Goal: Task Accomplishment & Management: Complete application form

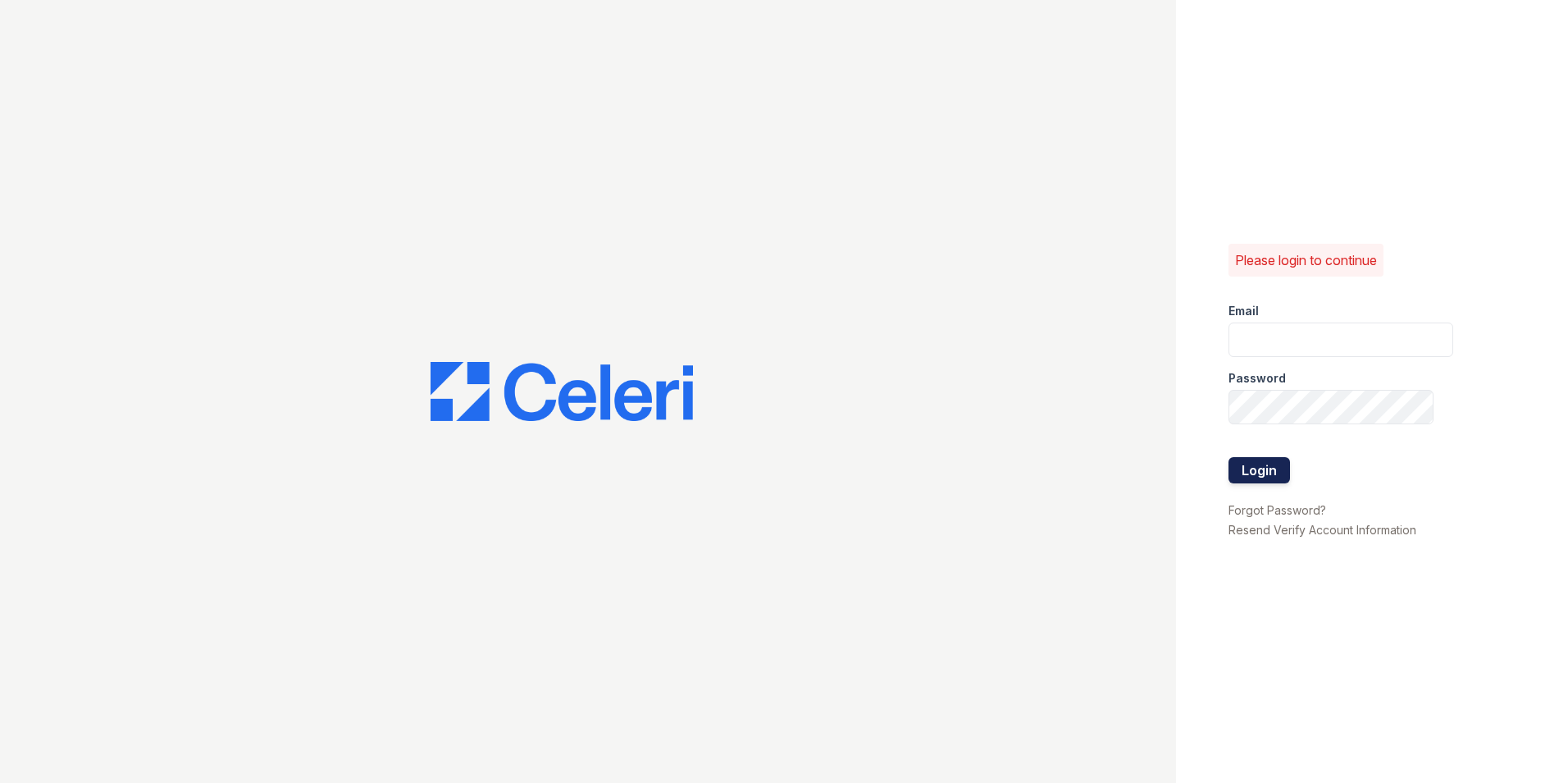
type input "[PERSON_NAME][EMAIL_ADDRESS][DOMAIN_NAME]"
click at [1262, 471] on button "Login" at bounding box center [1259, 470] width 61 height 26
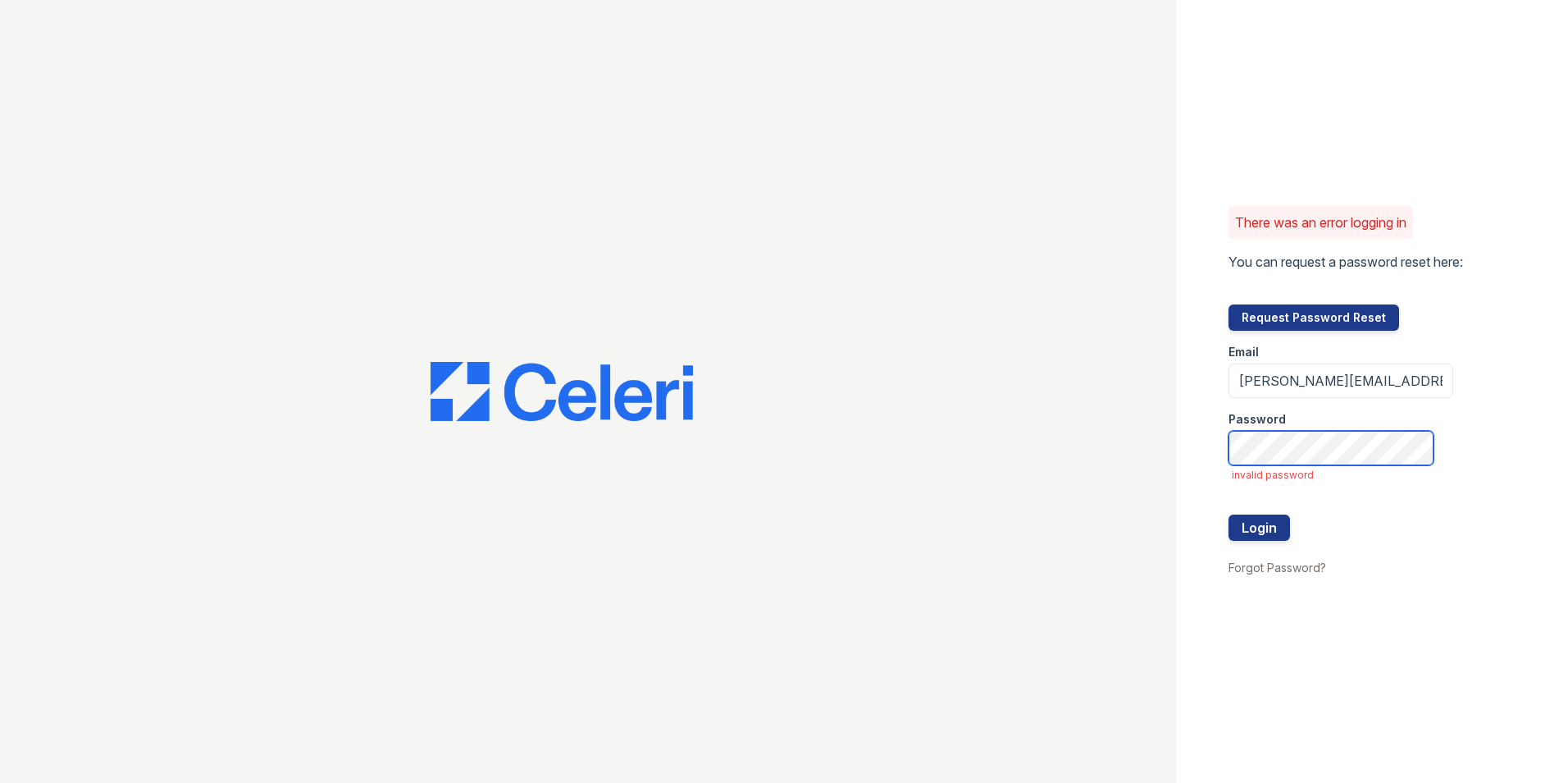
click at [1228, 515] on button "Login" at bounding box center [1259, 527] width 61 height 26
click at [1015, 434] on div "There was an error logging in You can request a password reset here: Request Pa…" at bounding box center [784, 391] width 1568 height 783
click at [1228, 515] on button "Login" at bounding box center [1259, 527] width 61 height 26
click at [1050, 468] on div "There was an error logging in You can request a password reset here: Request Pa…" at bounding box center [784, 391] width 1568 height 783
click at [1228, 515] on button "Login" at bounding box center [1259, 527] width 61 height 26
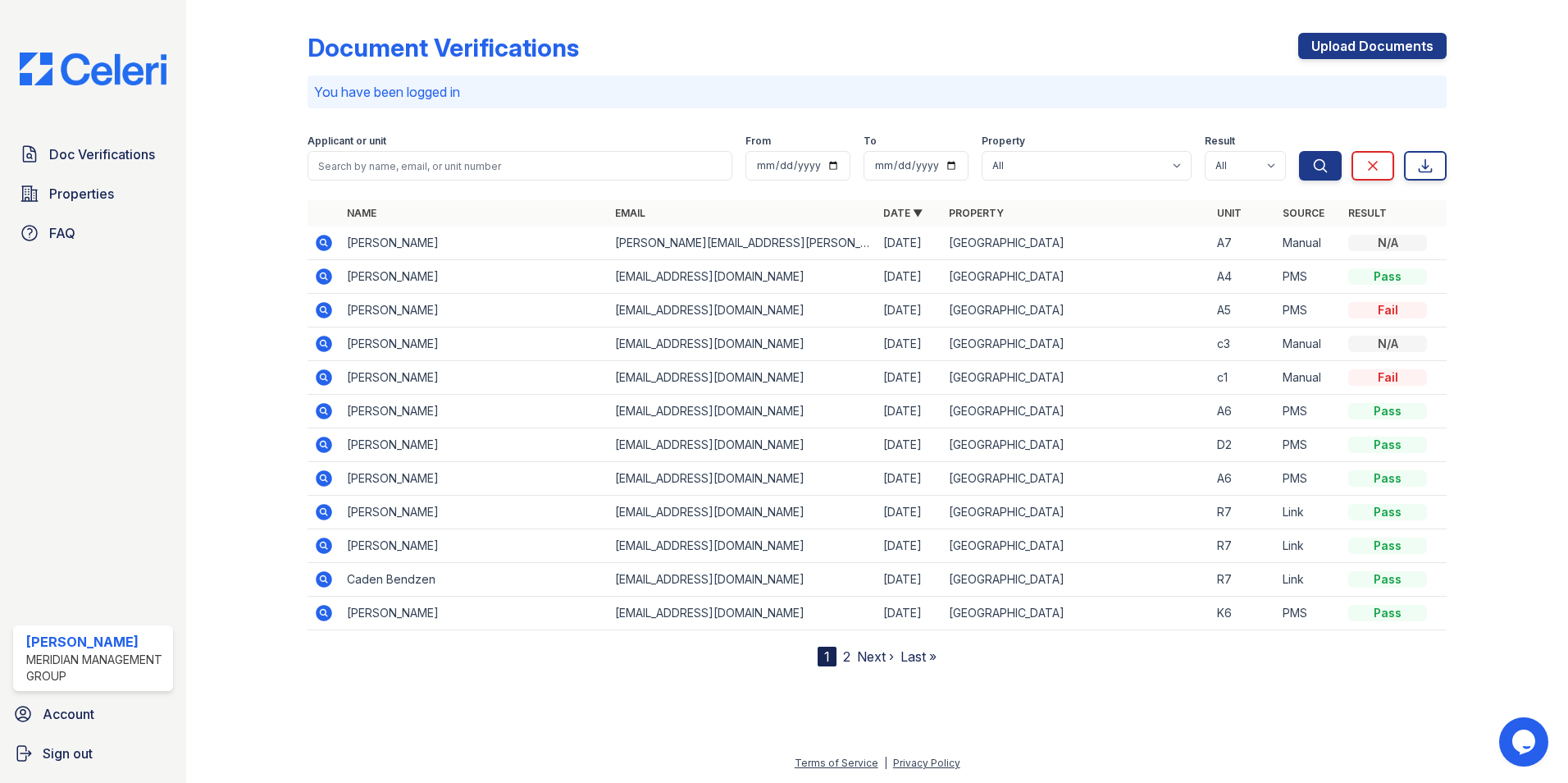
click at [846, 654] on link "2" at bounding box center [847, 656] width 8 height 16
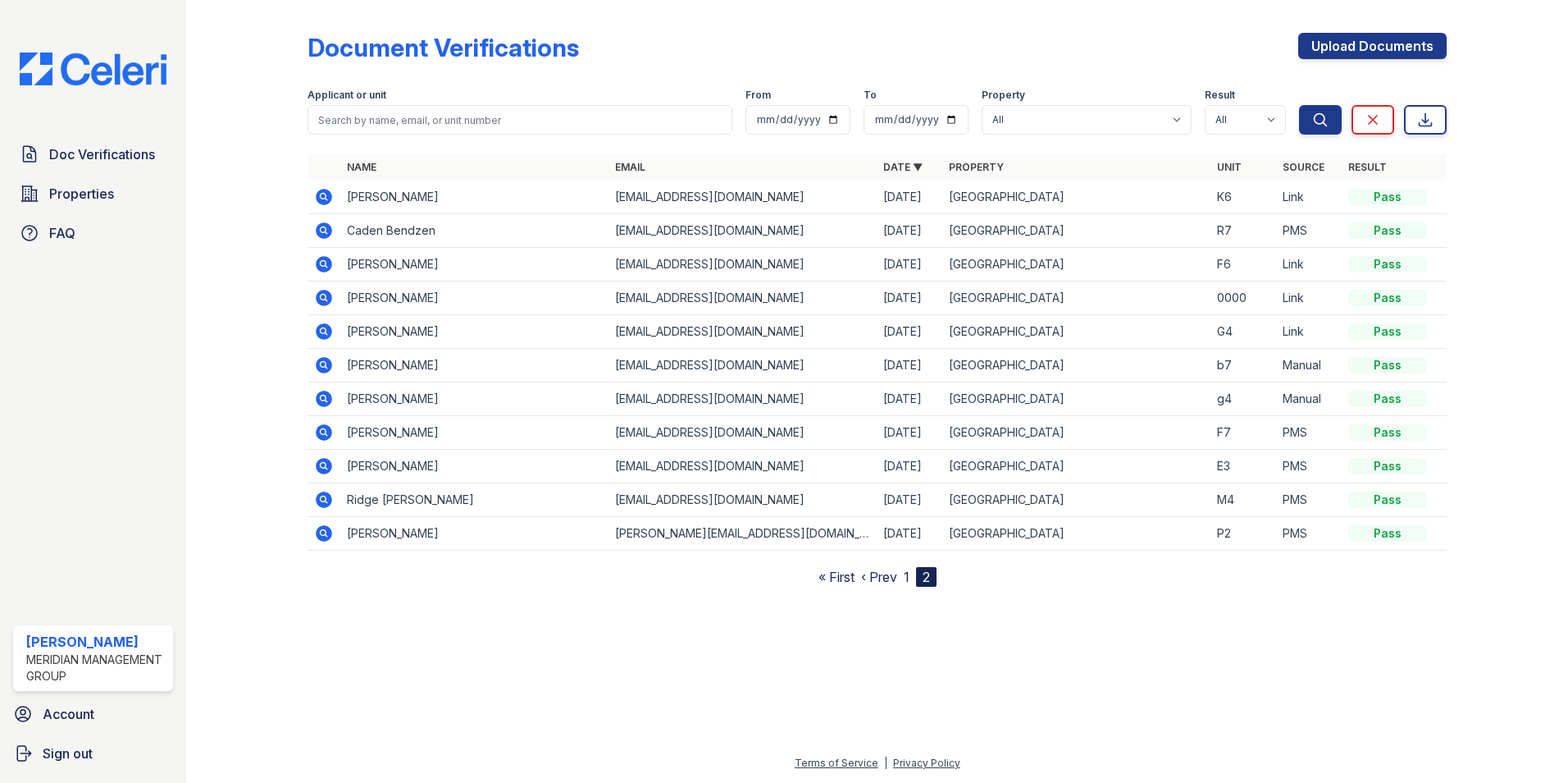
click at [907, 578] on link "1" at bounding box center [906, 576] width 6 height 16
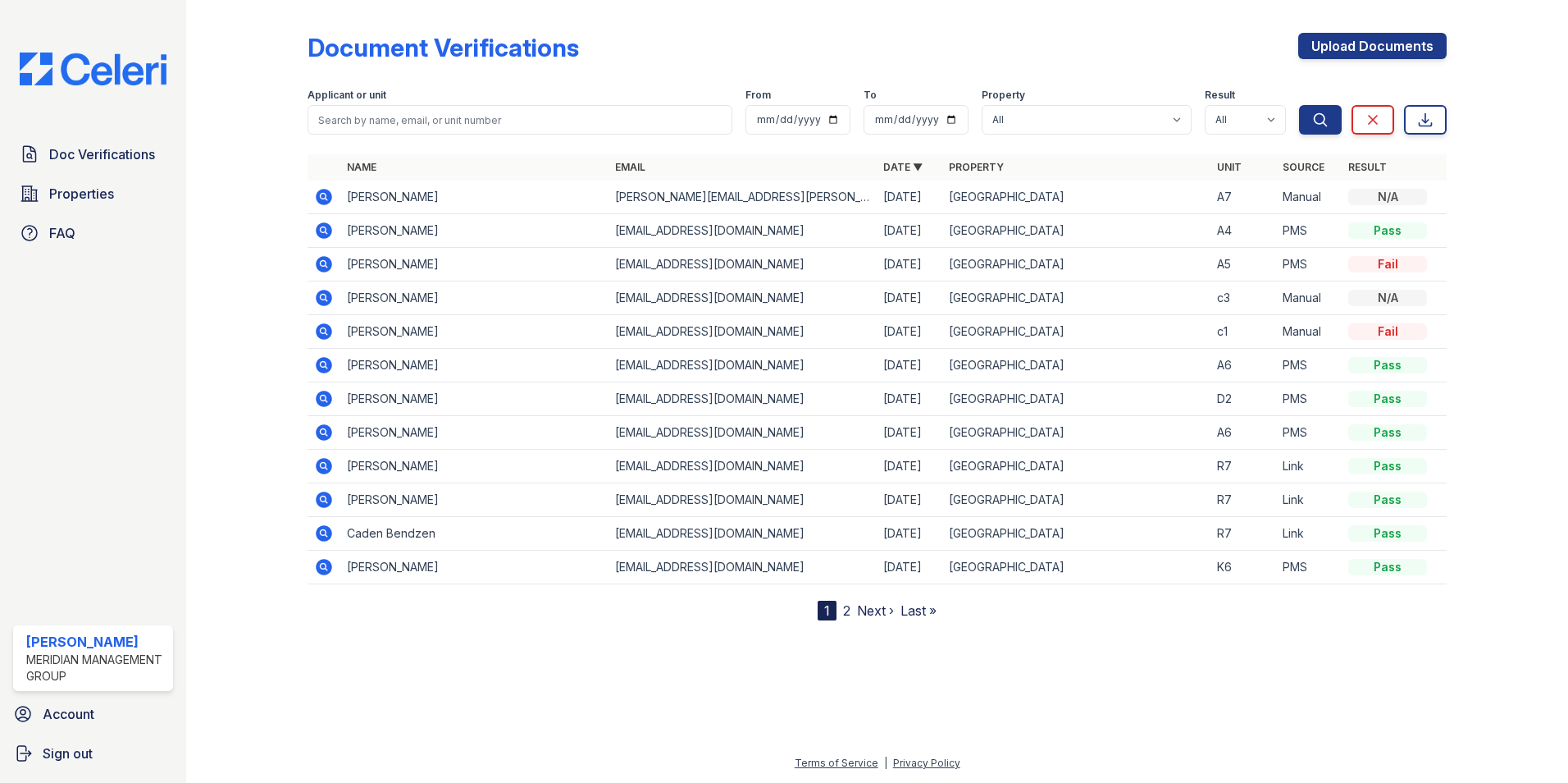
click at [849, 613] on link "2" at bounding box center [847, 610] width 8 height 16
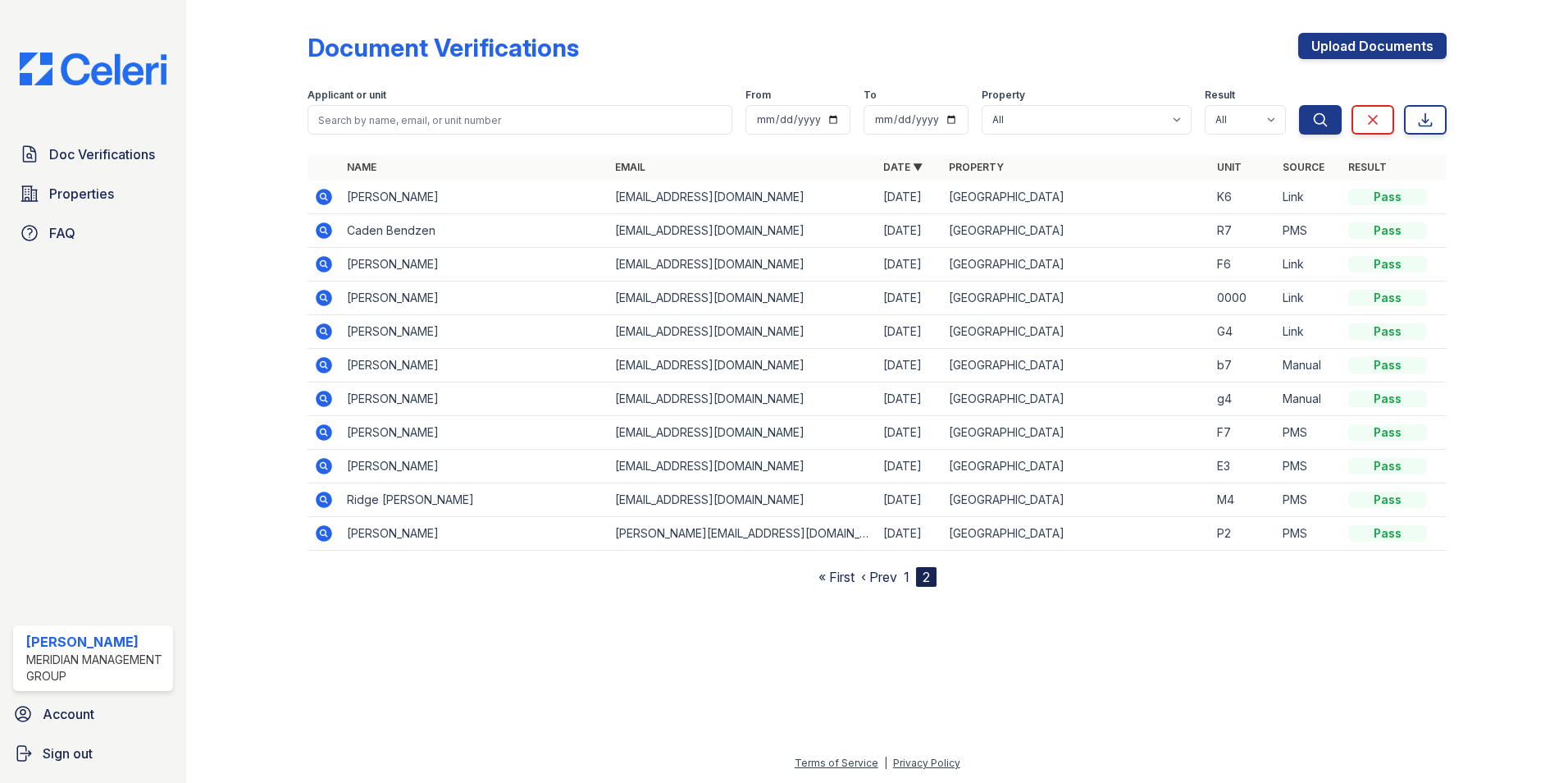
click at [903, 578] on link "1" at bounding box center [906, 576] width 6 height 16
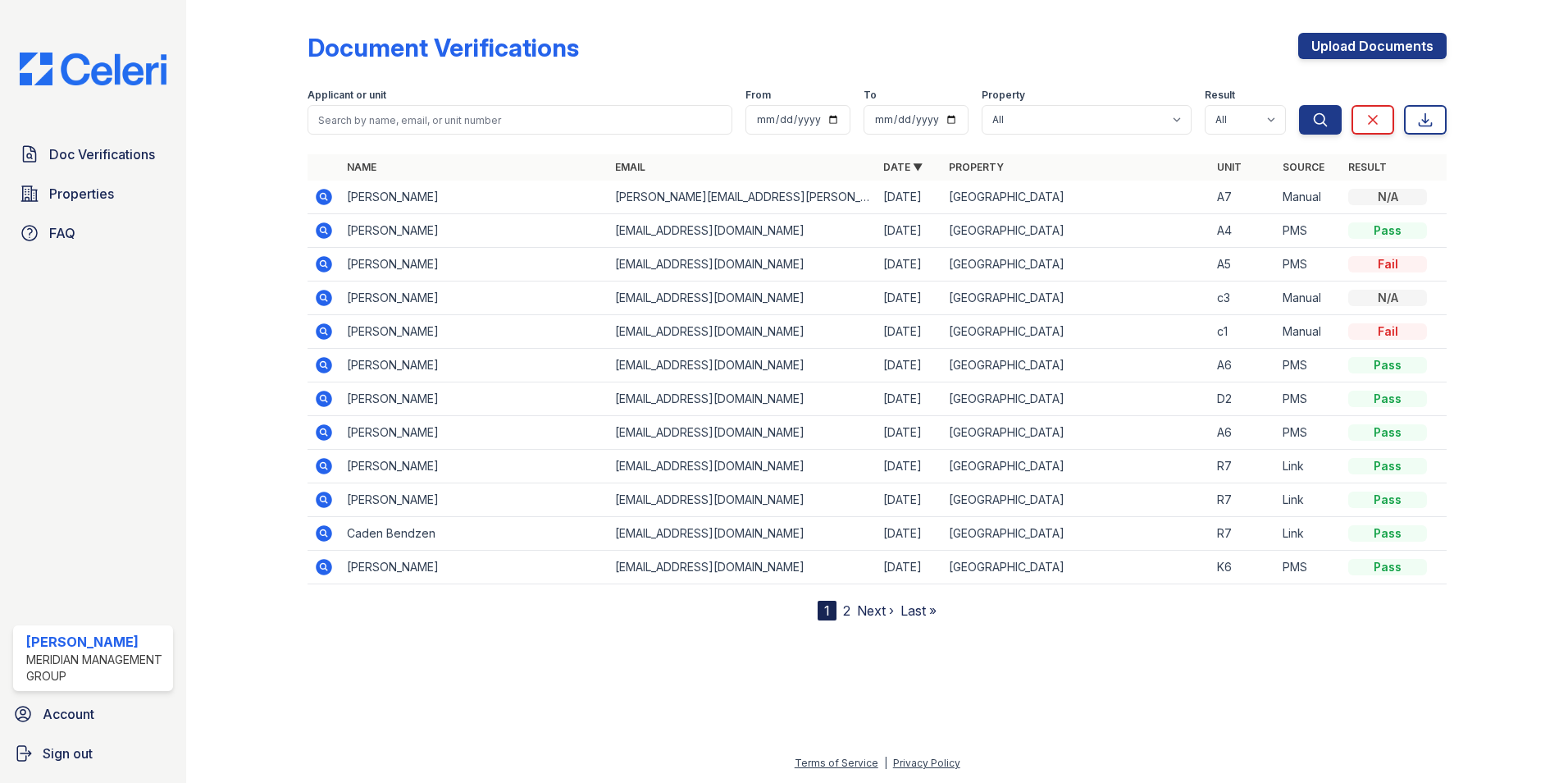
click at [321, 265] on icon at bounding box center [324, 264] width 16 height 16
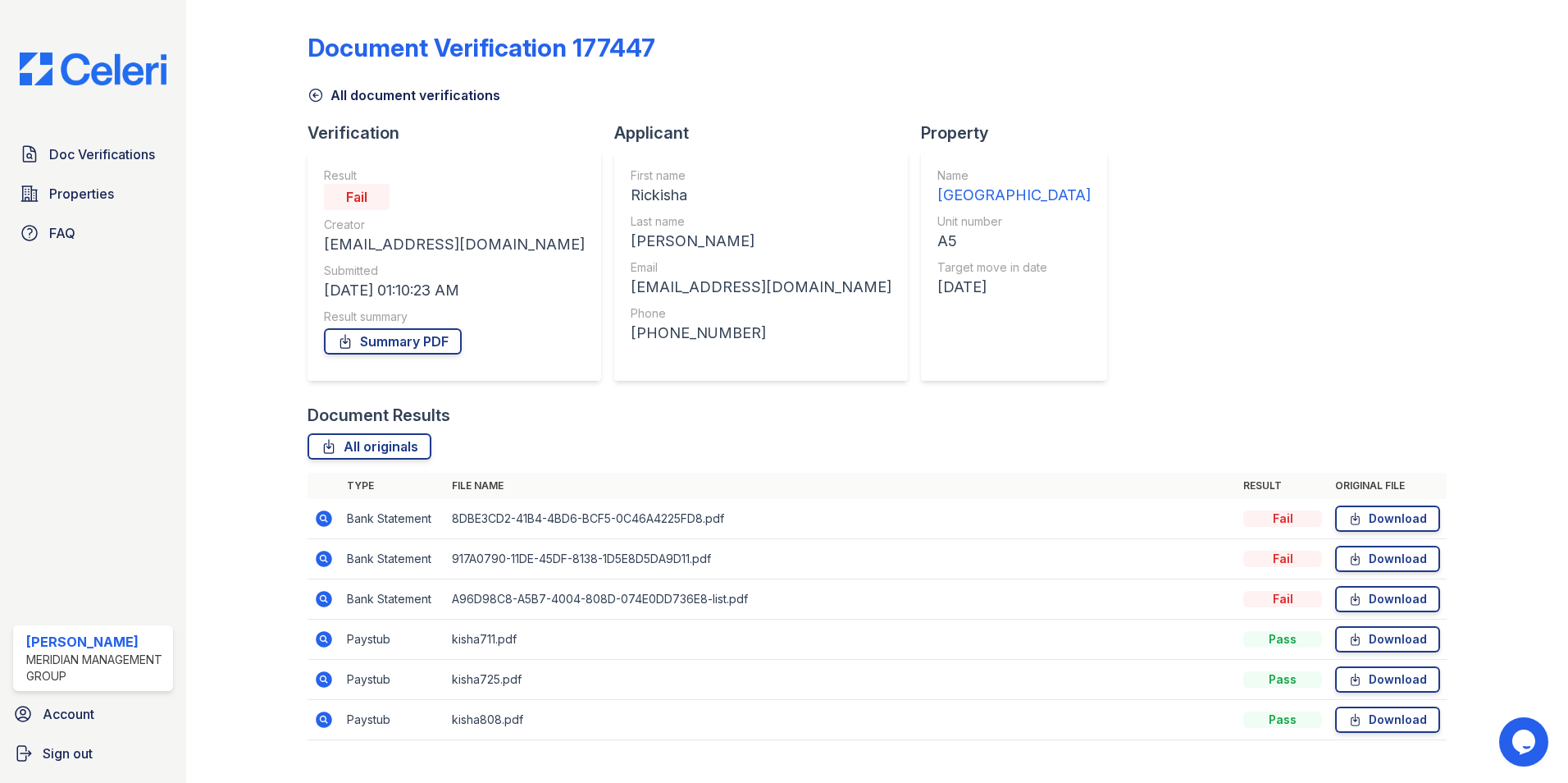
drag, startPoint x: 1260, startPoint y: 602, endPoint x: 1247, endPoint y: 602, distance: 13.0
click at [1253, 602] on div "Fail" at bounding box center [1283, 598] width 79 height 16
click at [326, 599] on icon at bounding box center [324, 598] width 16 height 16
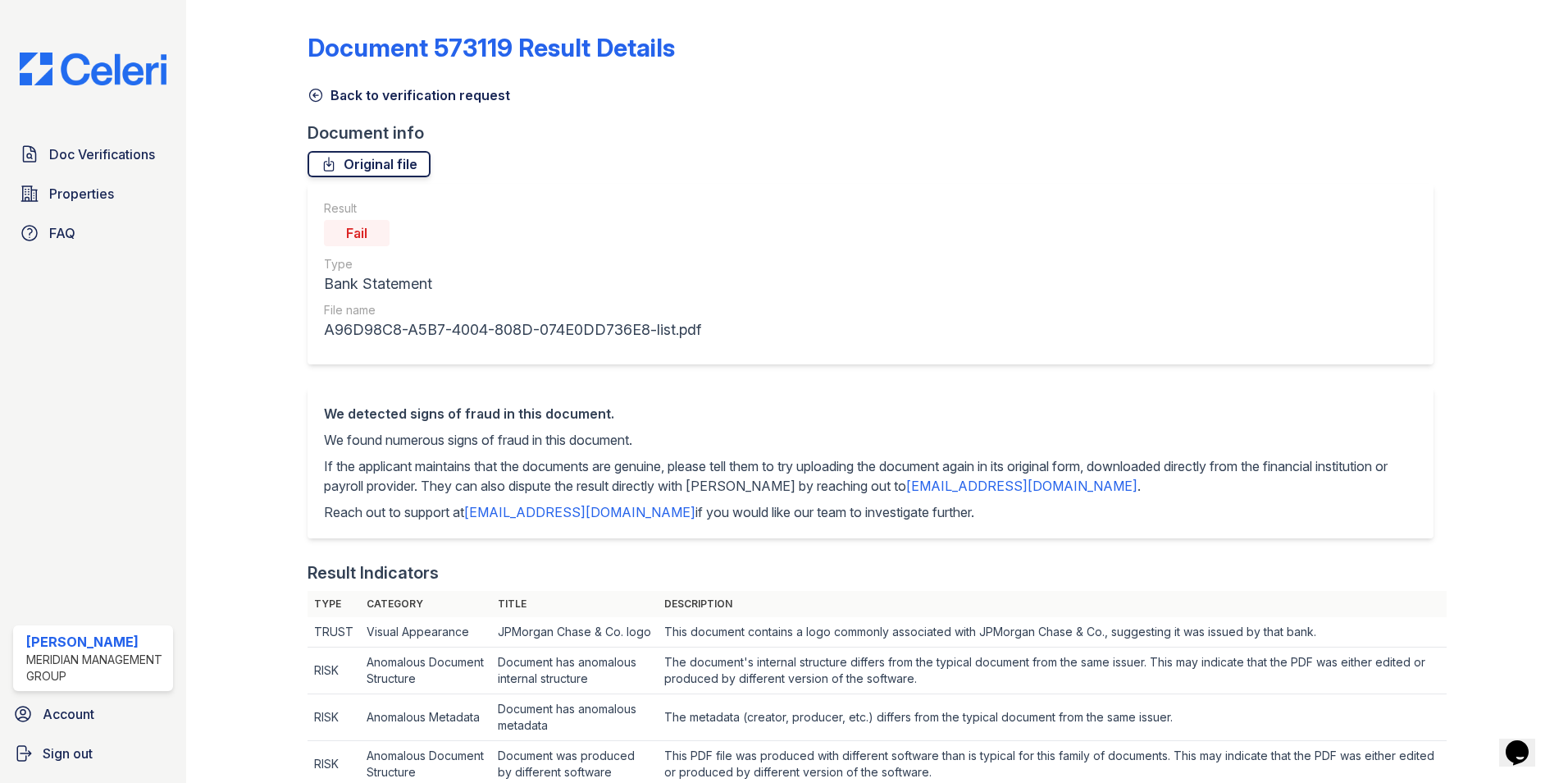
click at [386, 165] on link "Original file" at bounding box center [369, 164] width 123 height 26
click at [311, 94] on icon at bounding box center [315, 95] width 16 height 16
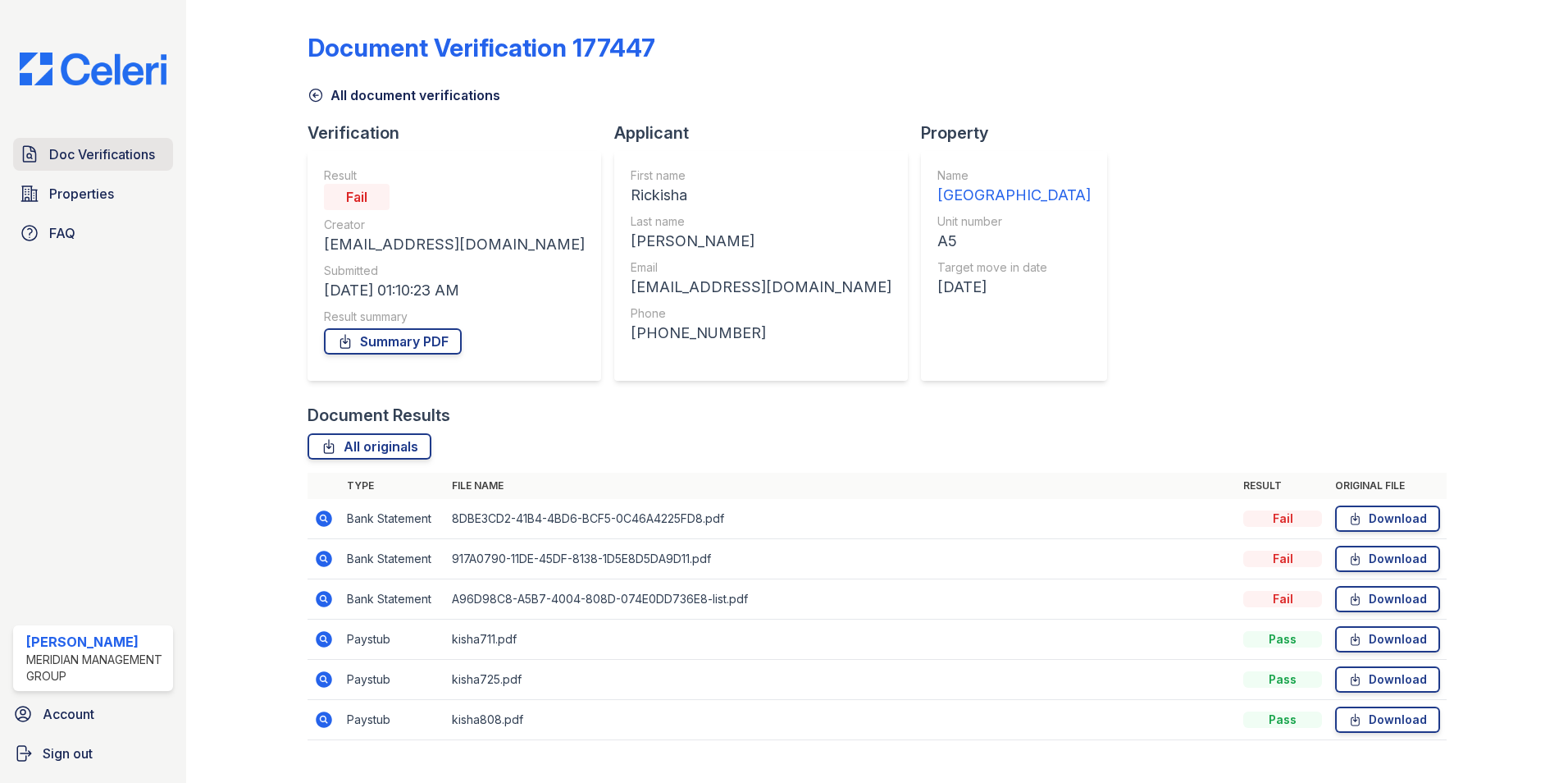
click at [86, 151] on span "Doc Verifications" at bounding box center [102, 154] width 105 height 20
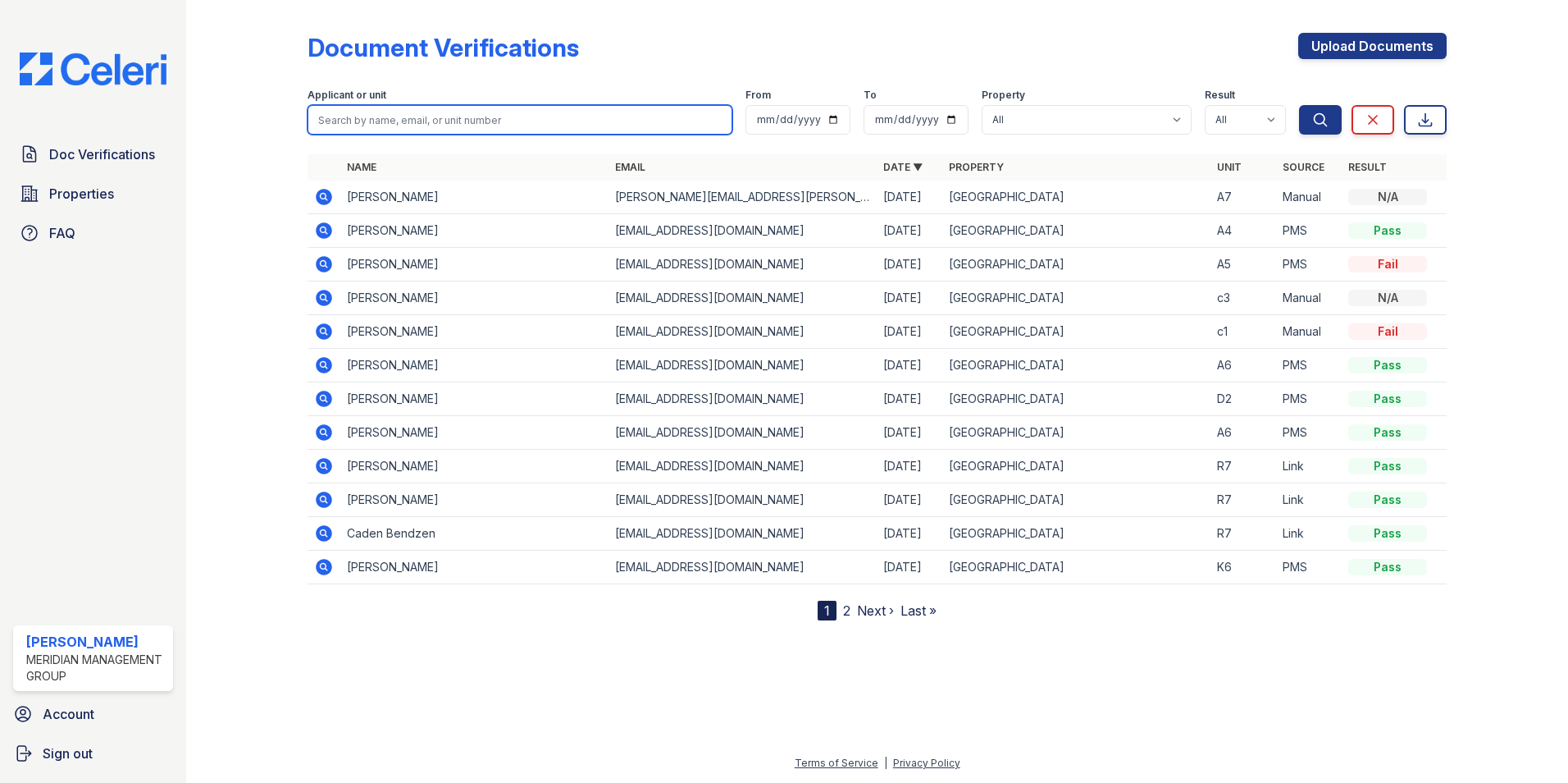
click at [419, 123] on input "search" at bounding box center [519, 120] width 424 height 30
click at [581, 664] on div at bounding box center [877, 700] width 1329 height 106
click at [350, 124] on input "search" at bounding box center [519, 120] width 424 height 30
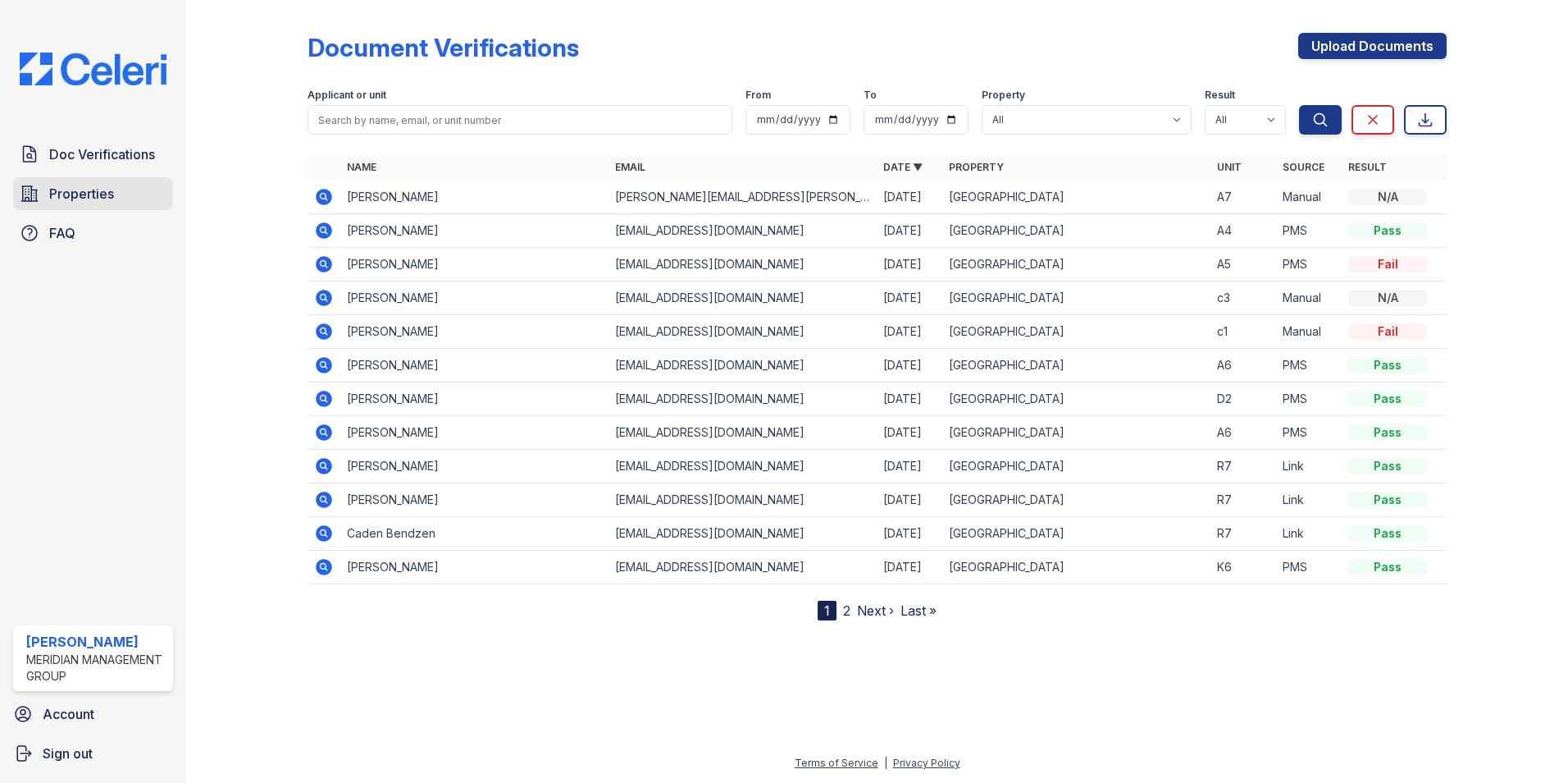
click at [84, 199] on span "Properties" at bounding box center [81, 194] width 65 height 20
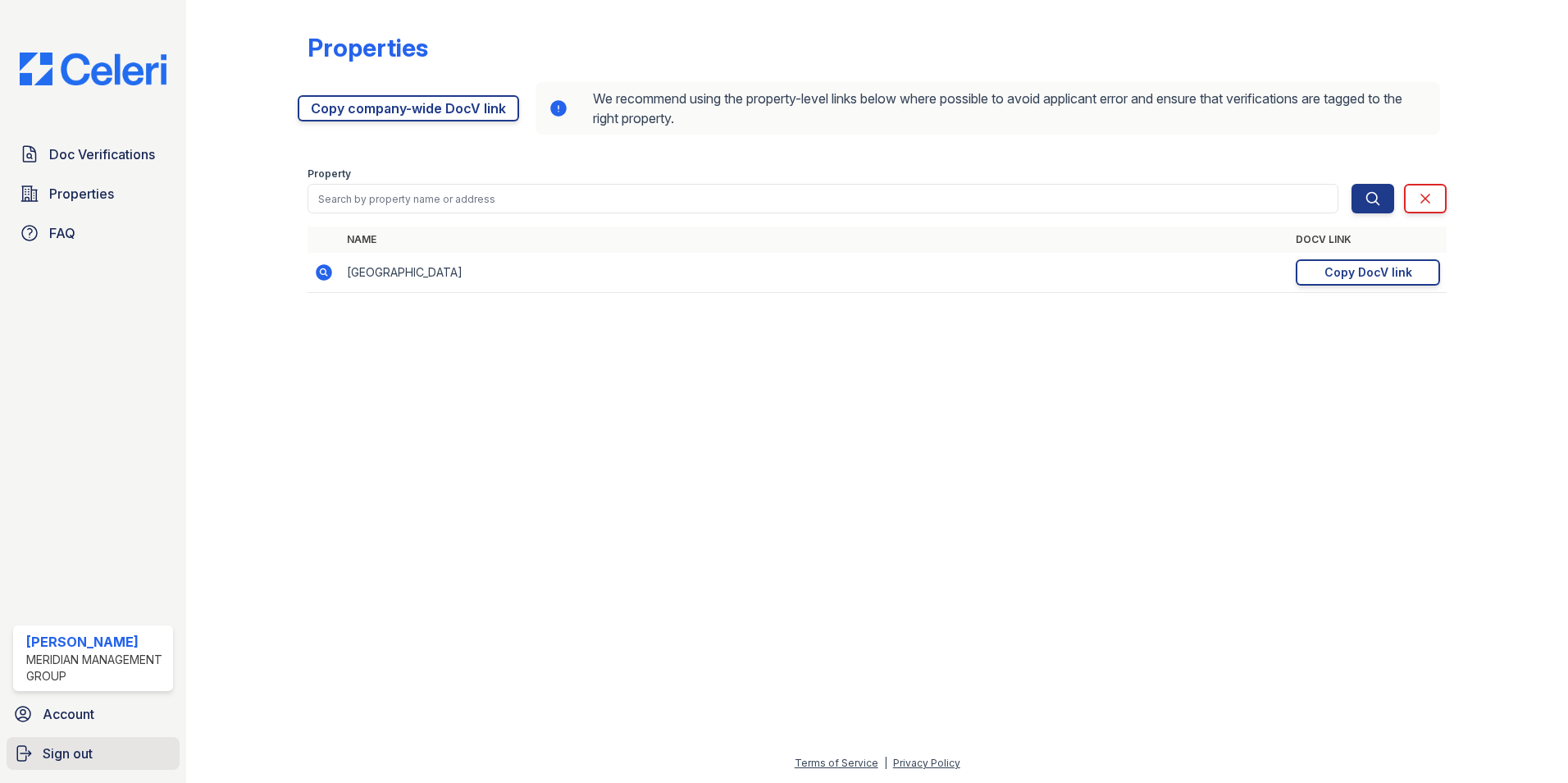
click at [86, 751] on span "Sign out" at bounding box center [68, 753] width 50 height 20
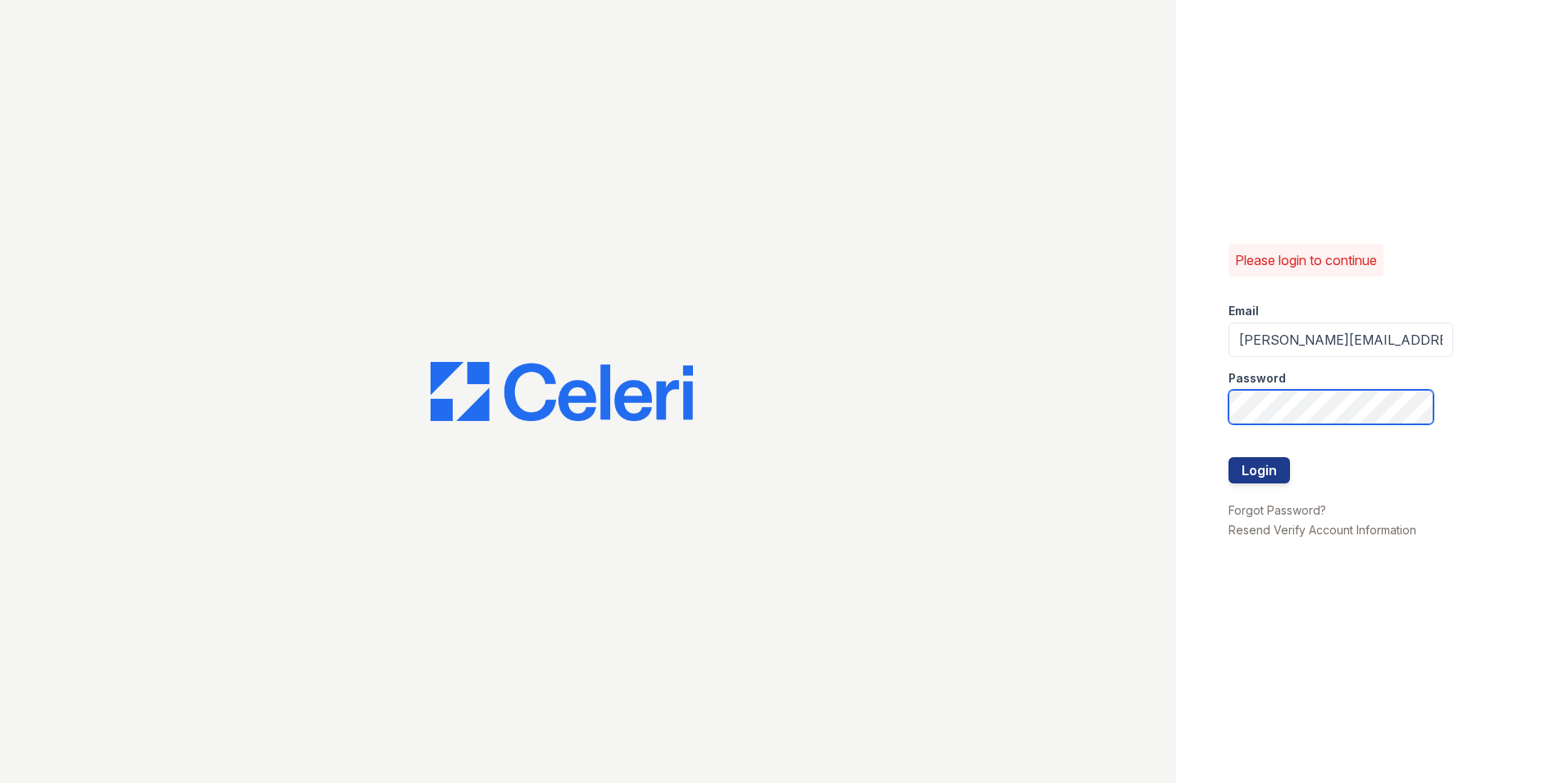
click at [1049, 410] on div "Please login to continue Email [PERSON_NAME][EMAIL_ADDRESS][DOMAIN_NAME] Passwo…" at bounding box center [784, 391] width 1568 height 783
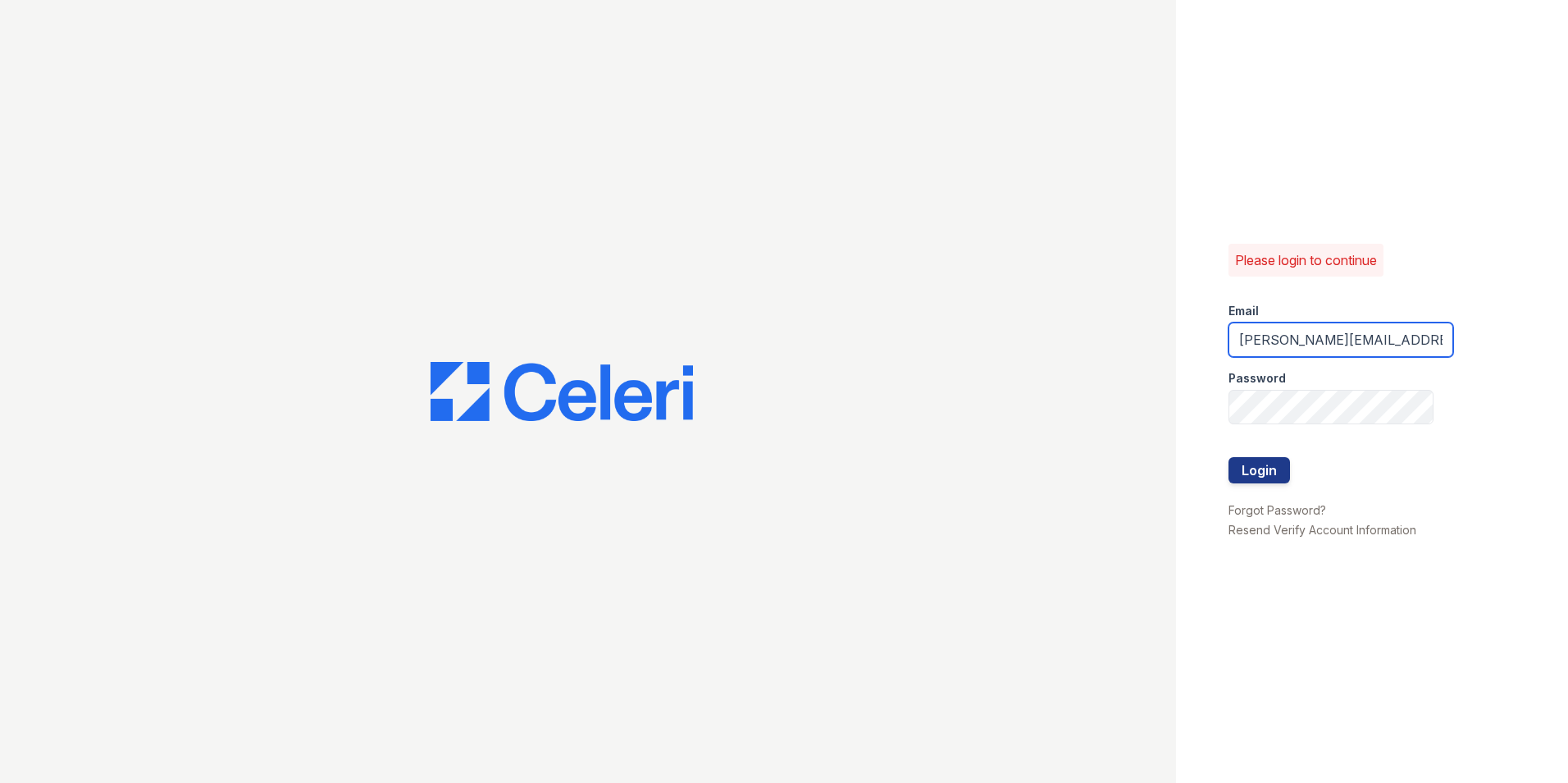
click at [1303, 338] on input "[PERSON_NAME][EMAIL_ADDRESS][DOMAIN_NAME]" at bounding box center [1340, 339] width 225 height 35
drag, startPoint x: 1303, startPoint y: 338, endPoint x: 1189, endPoint y: 322, distance: 115.1
click at [1189, 322] on div "Please login to continue Email [PERSON_NAME][EMAIL_ADDRESS][DOMAIN_NAME] Passwo…" at bounding box center [1372, 391] width 392 height 783
click at [1277, 339] on input "[DOMAIN_NAME]" at bounding box center [1340, 339] width 225 height 35
type input "[EMAIL_ADDRESS][DOMAIN_NAME]"
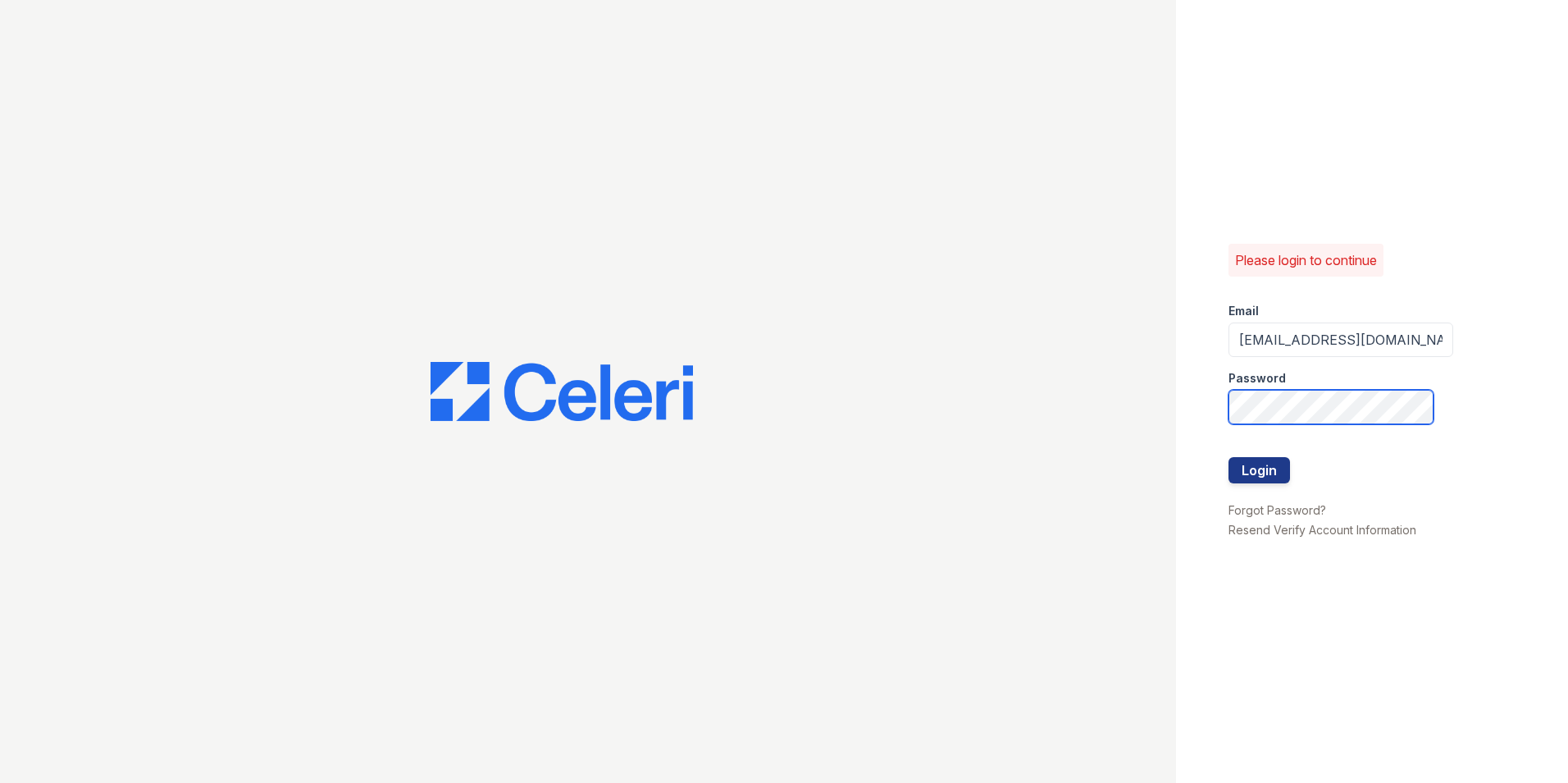
click at [1027, 357] on div "Please login to continue Email [EMAIL_ADDRESS][DOMAIN_NAME] Password Login Forg…" at bounding box center [784, 391] width 1568 height 783
click at [1228, 457] on button "Login" at bounding box center [1259, 470] width 61 height 26
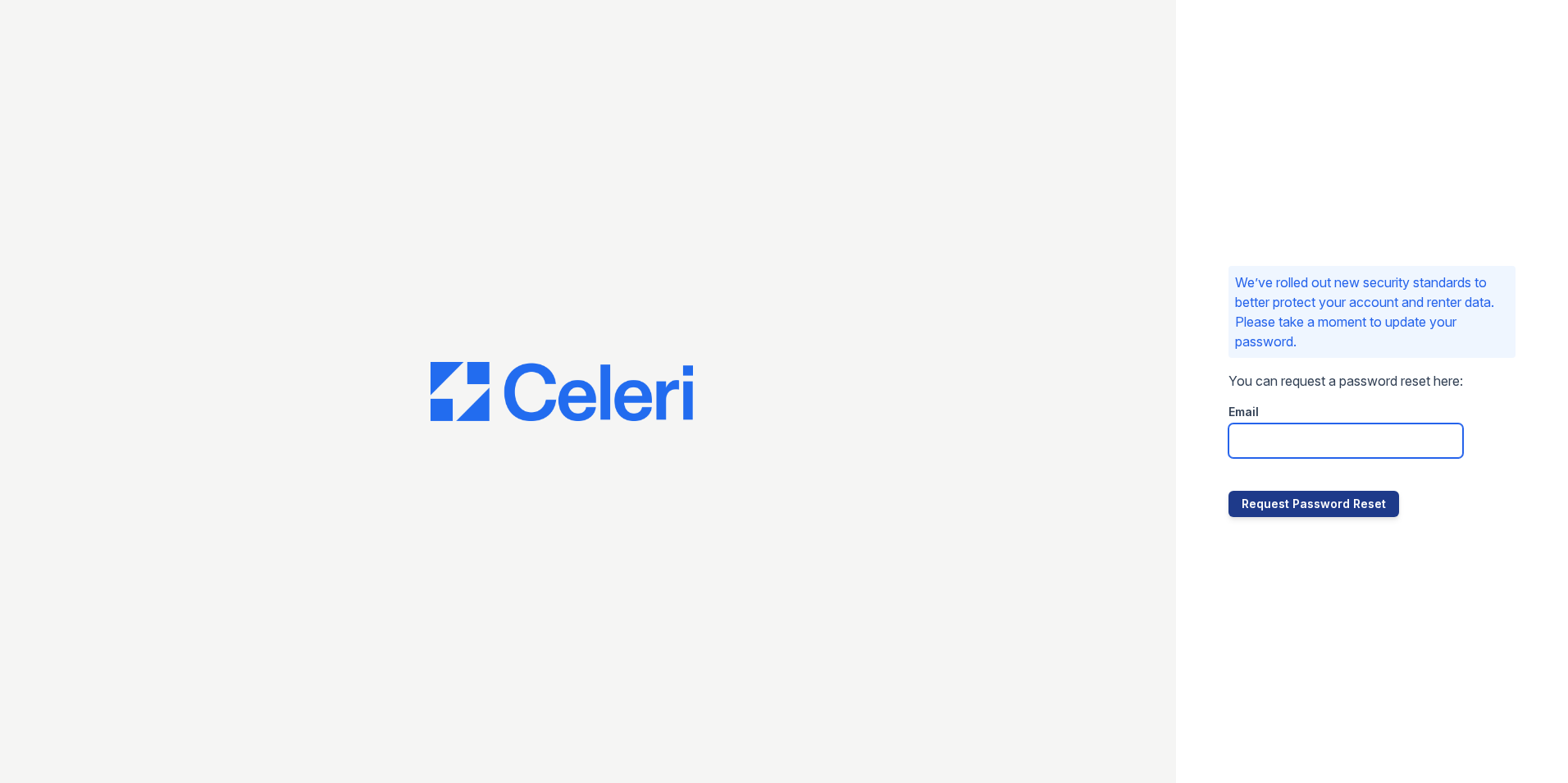
click at [1387, 447] on input "email" at bounding box center [1345, 441] width 235 height 35
click at [1289, 656] on div "We’ve rolled out new security standards to better protect your account and rent…" at bounding box center [1372, 391] width 392 height 783
click at [1300, 430] on input "email" at bounding box center [1345, 441] width 235 height 35
type input "awhite@mmgmgt.com"
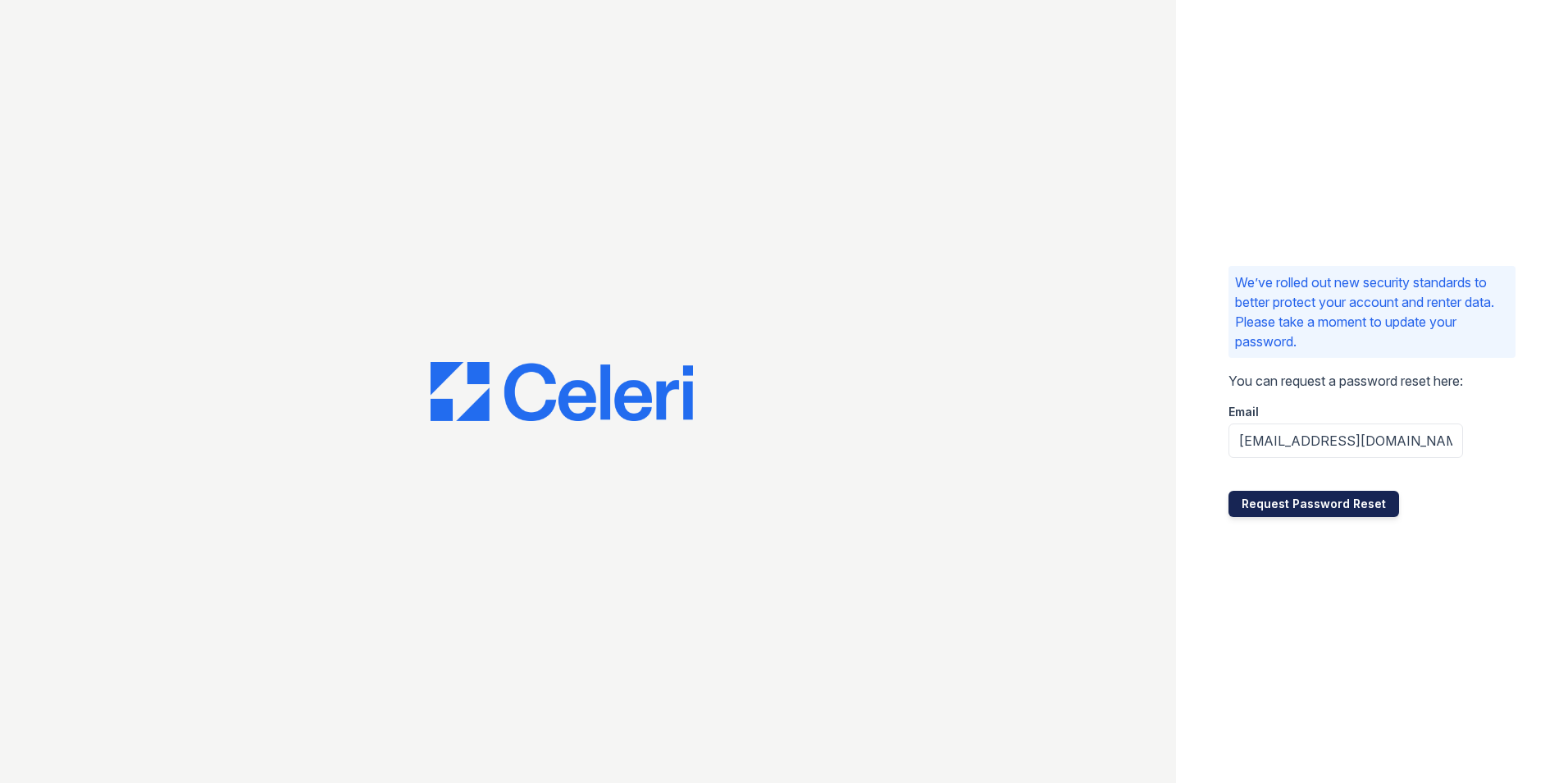
click at [1318, 500] on button "Request Password Reset" at bounding box center [1313, 503] width 170 height 26
click at [1353, 329] on p "We’ve rolled out new security standards to better protect your account and rent…" at bounding box center [1372, 311] width 274 height 79
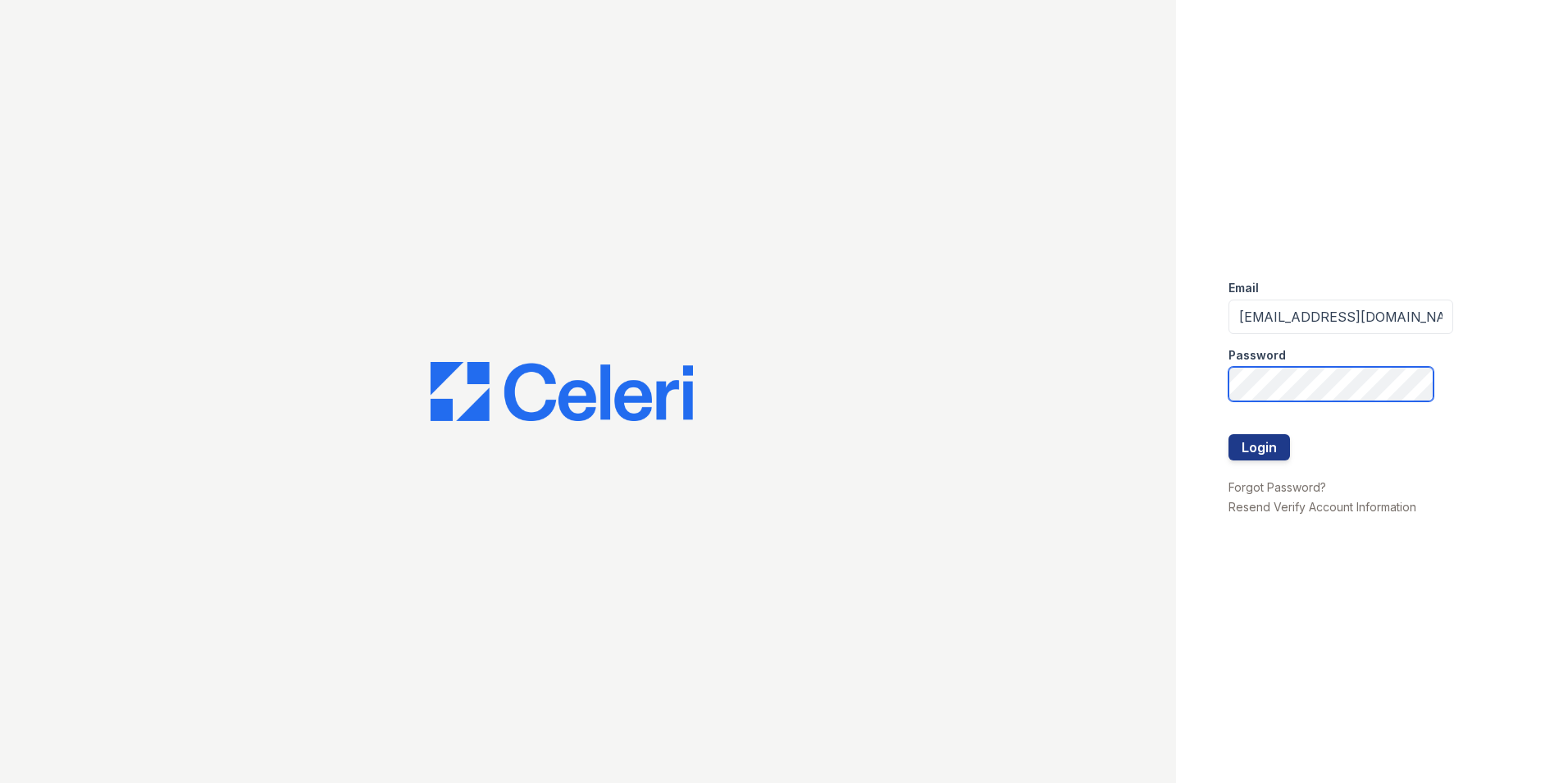
click at [1228, 434] on button "Login" at bounding box center [1259, 447] width 61 height 26
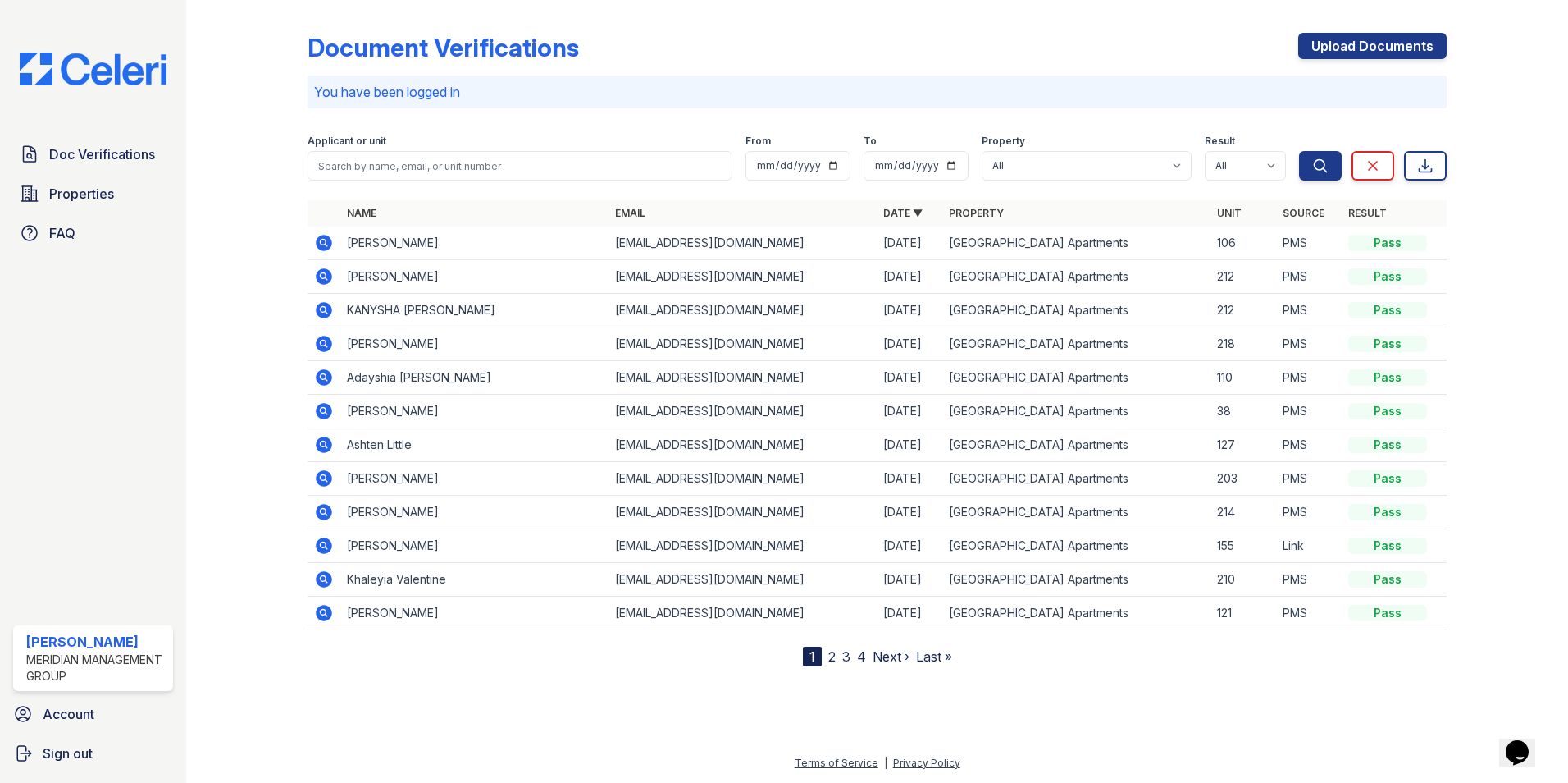
click at [1042, 31] on div "Document Verifications Upload Documents You have been logged in Filter Applican…" at bounding box center [876, 336] width 1139 height 659
click at [1392, 49] on link "Upload Documents" at bounding box center [1372, 45] width 148 height 26
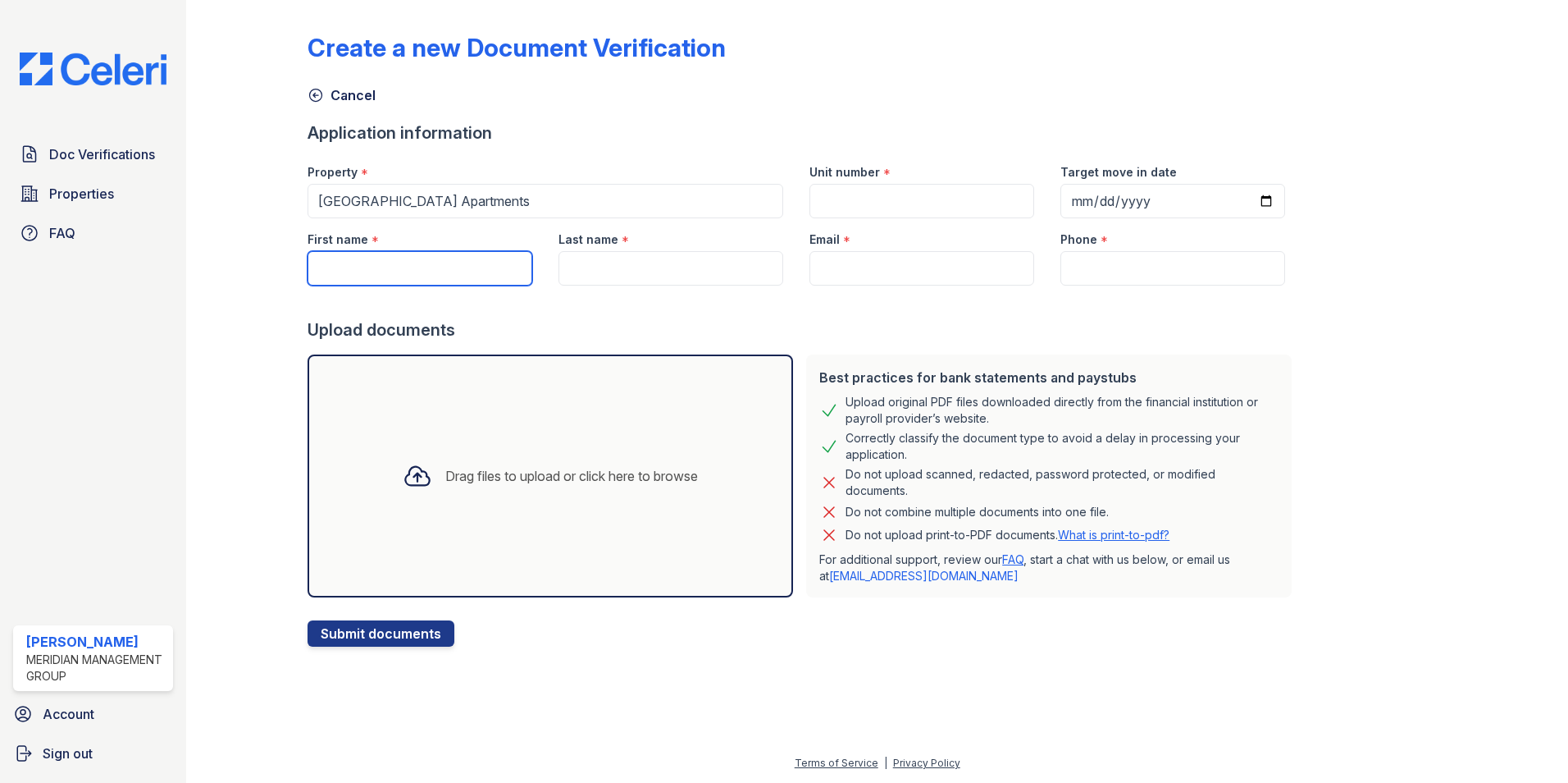
click at [390, 268] on input "First name" at bounding box center [420, 268] width 225 height 35
type input "[PERSON_NAME]"
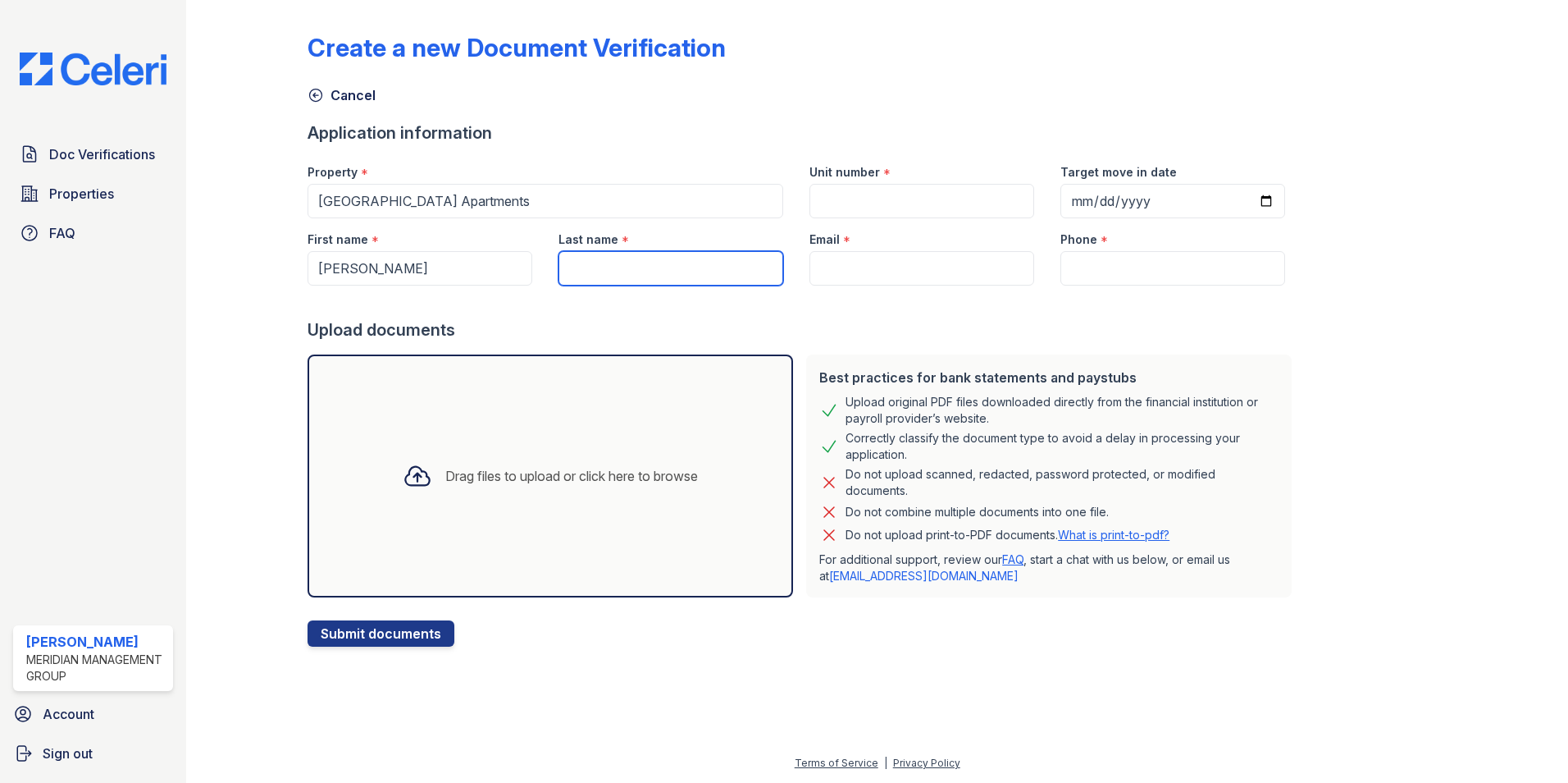
click at [659, 265] on input "Last name" at bounding box center [670, 268] width 225 height 35
type input "marks"
click at [943, 252] on input "Email" at bounding box center [921, 268] width 225 height 35
type input "s"
paste input "[EMAIL_ADDRESS][DOMAIN_NAME]"
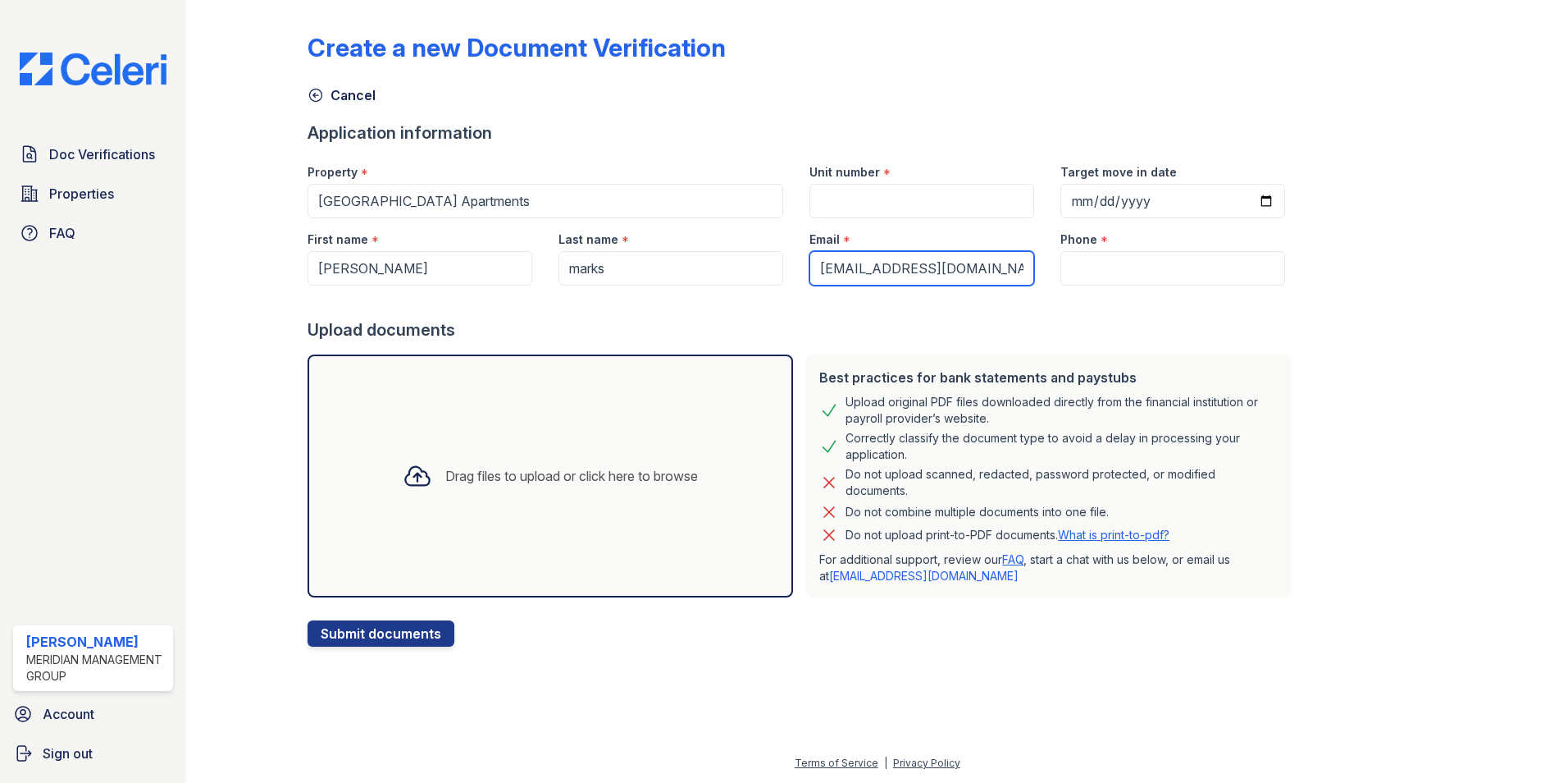
type input "[EMAIL_ADDRESS][DOMAIN_NAME]"
click at [1080, 259] on input "Phone" at bounding box center [1172, 268] width 225 height 35
type input "4783300783"
click at [448, 476] on div "Drag files to upload or click here to browse" at bounding box center [572, 475] width 253 height 20
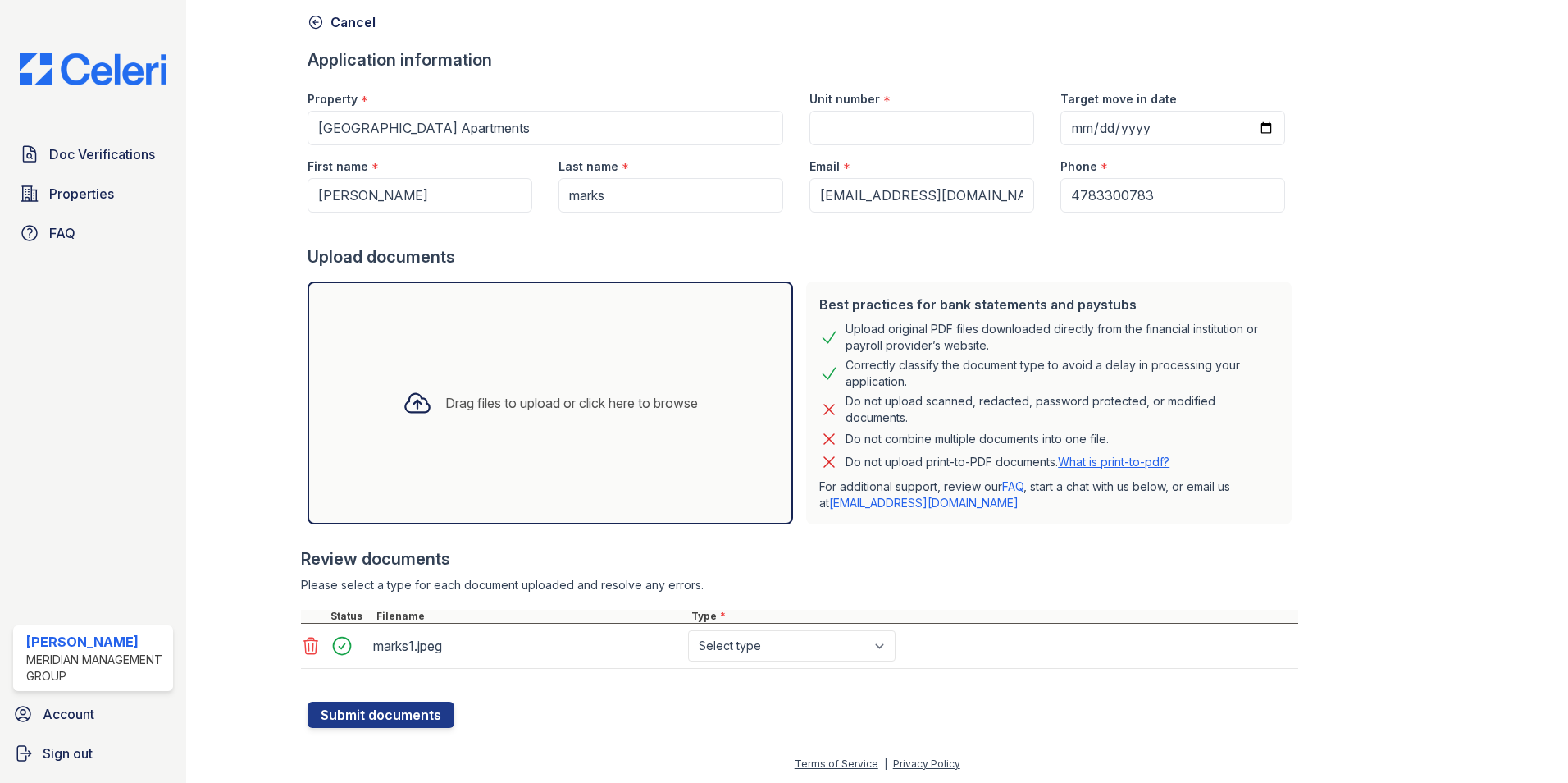
scroll to position [74, 0]
click at [889, 646] on select "Select type Paystub Bank Statement Offer Letter Tax Documents Benefit Award Let…" at bounding box center [791, 645] width 208 height 32
click at [688, 630] on select "Select type Paystub Bank Statement Offer Letter Tax Documents Benefit Award Let…" at bounding box center [791, 645] width 208 height 32
click at [424, 407] on div at bounding box center [417, 402] width 43 height 43
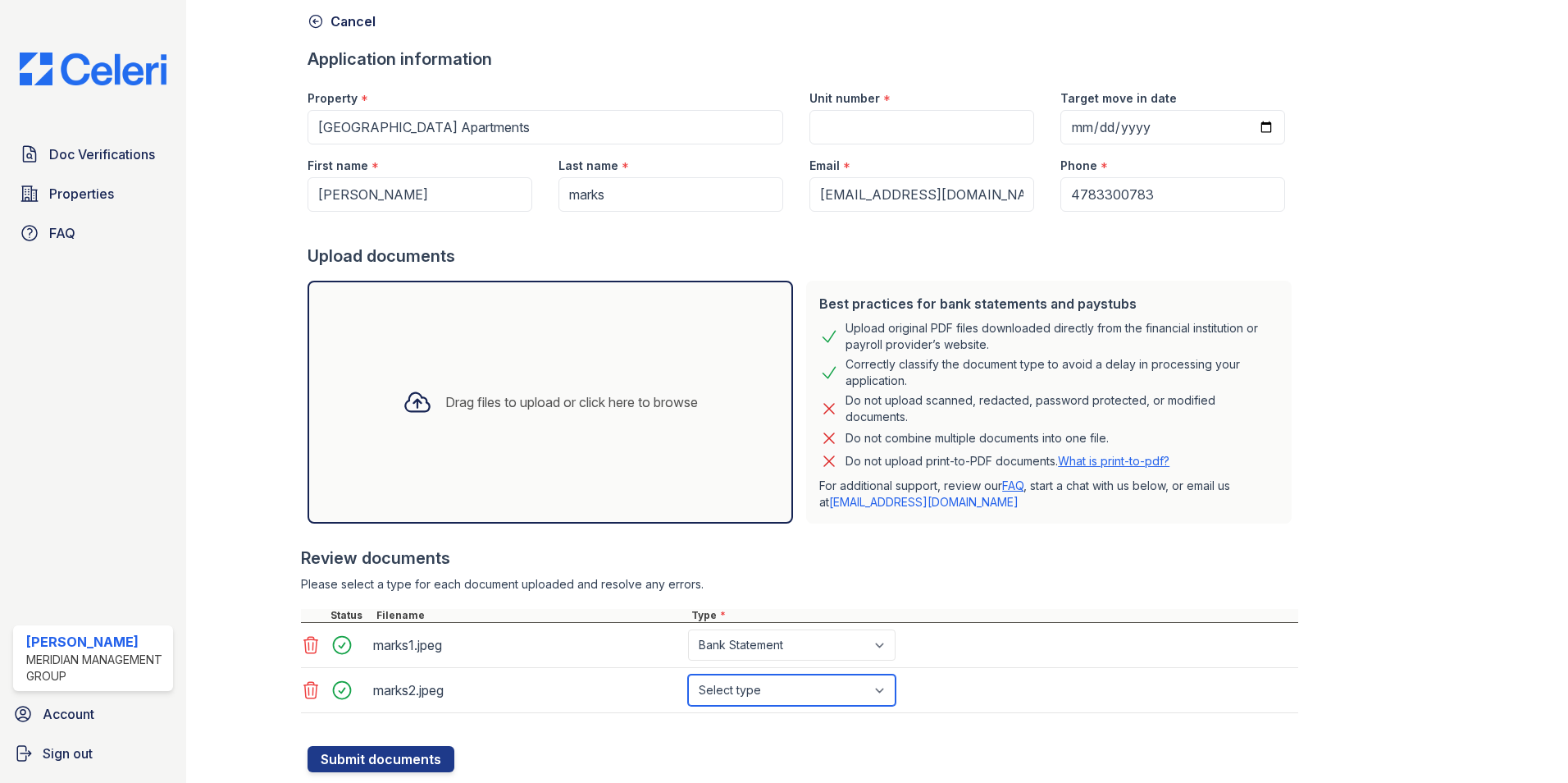
click at [884, 693] on select "Select type Paystub Bank Statement Offer Letter Tax Documents Benefit Award Let…" at bounding box center [791, 690] width 208 height 32
drag, startPoint x: 1042, startPoint y: 690, endPoint x: 1022, endPoint y: 687, distance: 20.2
click at [1040, 690] on div "marks2.jpeg Select type Paystub Bank Statement Offer Letter Tax Documents Benef…" at bounding box center [799, 690] width 997 height 45
click at [879, 646] on select "Select type Paystub Bank Statement Offer Letter Tax Documents Benefit Award Let…" at bounding box center [791, 645] width 208 height 32
select select "paystub"
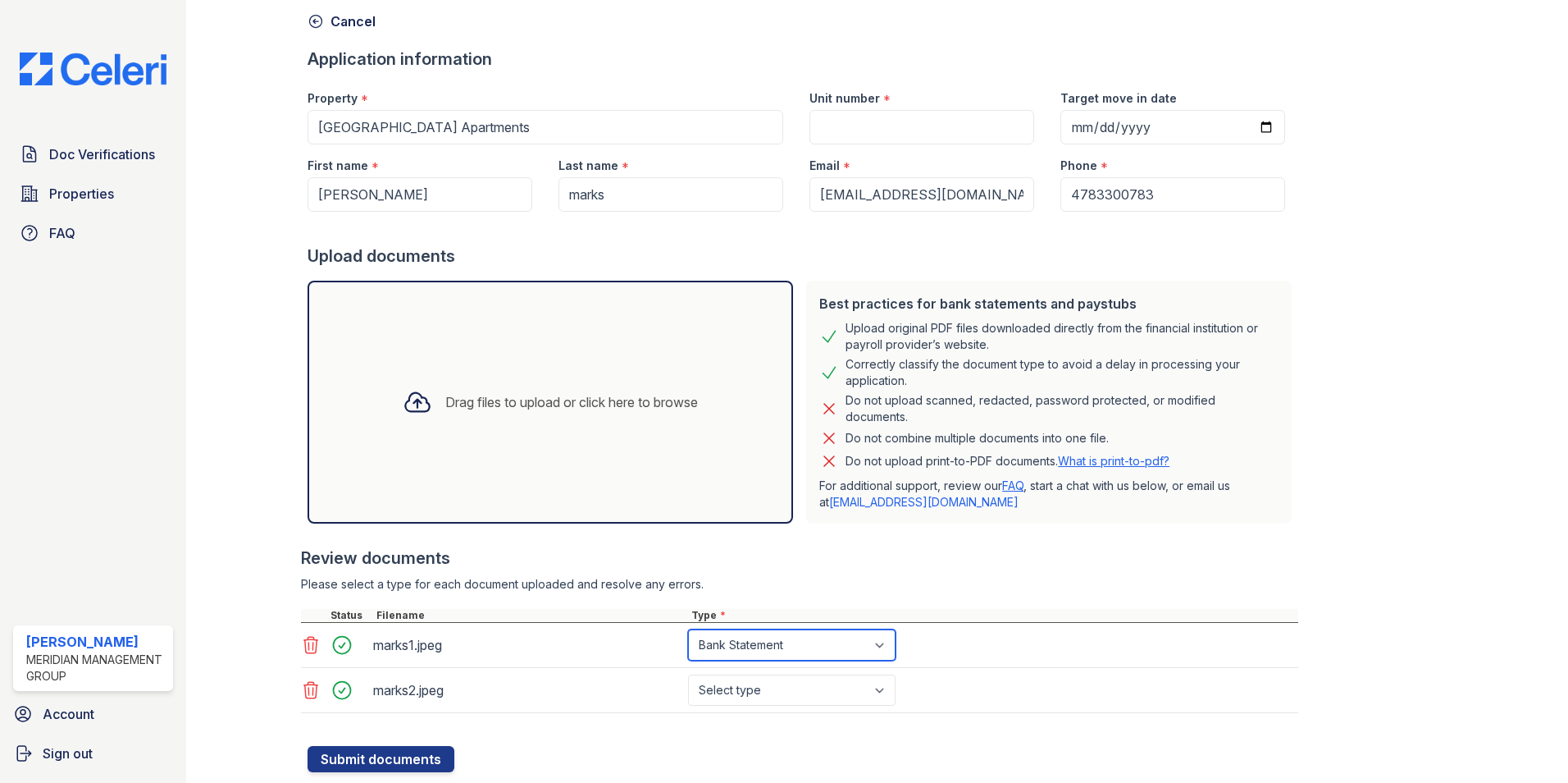
click at [688, 630] on select "Select type Paystub Bank Statement Offer Letter Tax Documents Benefit Award Let…" at bounding box center [791, 645] width 208 height 32
click at [881, 693] on select "Select type Paystub Bank Statement Offer Letter Tax Documents Benefit Award Let…" at bounding box center [791, 690] width 208 height 32
click at [688, 675] on select "Select type Paystub Bank Statement Offer Letter Tax Documents Benefit Award Let…" at bounding box center [791, 690] width 208 height 32
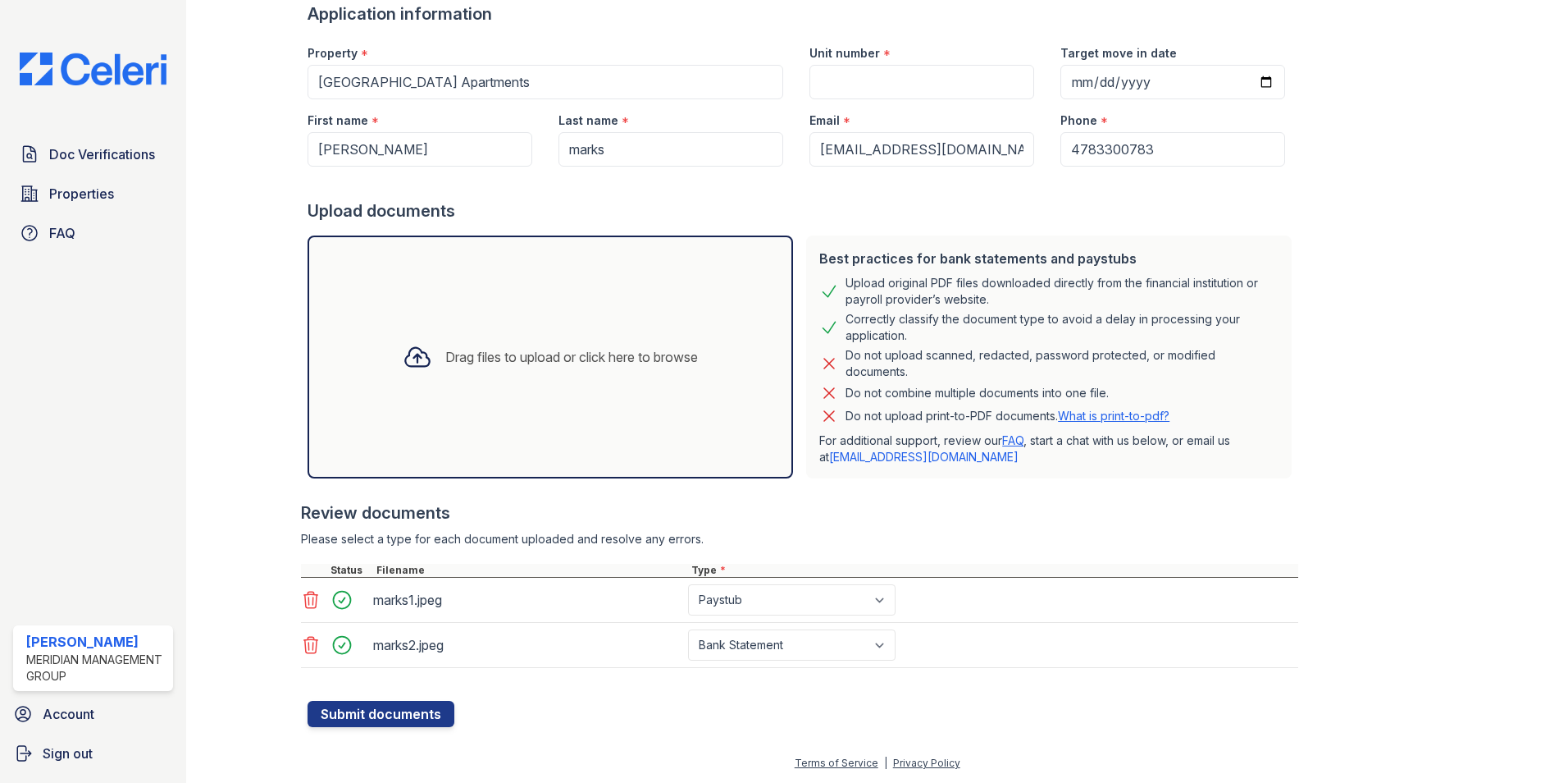
click at [498, 367] on div "Drag files to upload or click here to browse" at bounding box center [551, 357] width 322 height 56
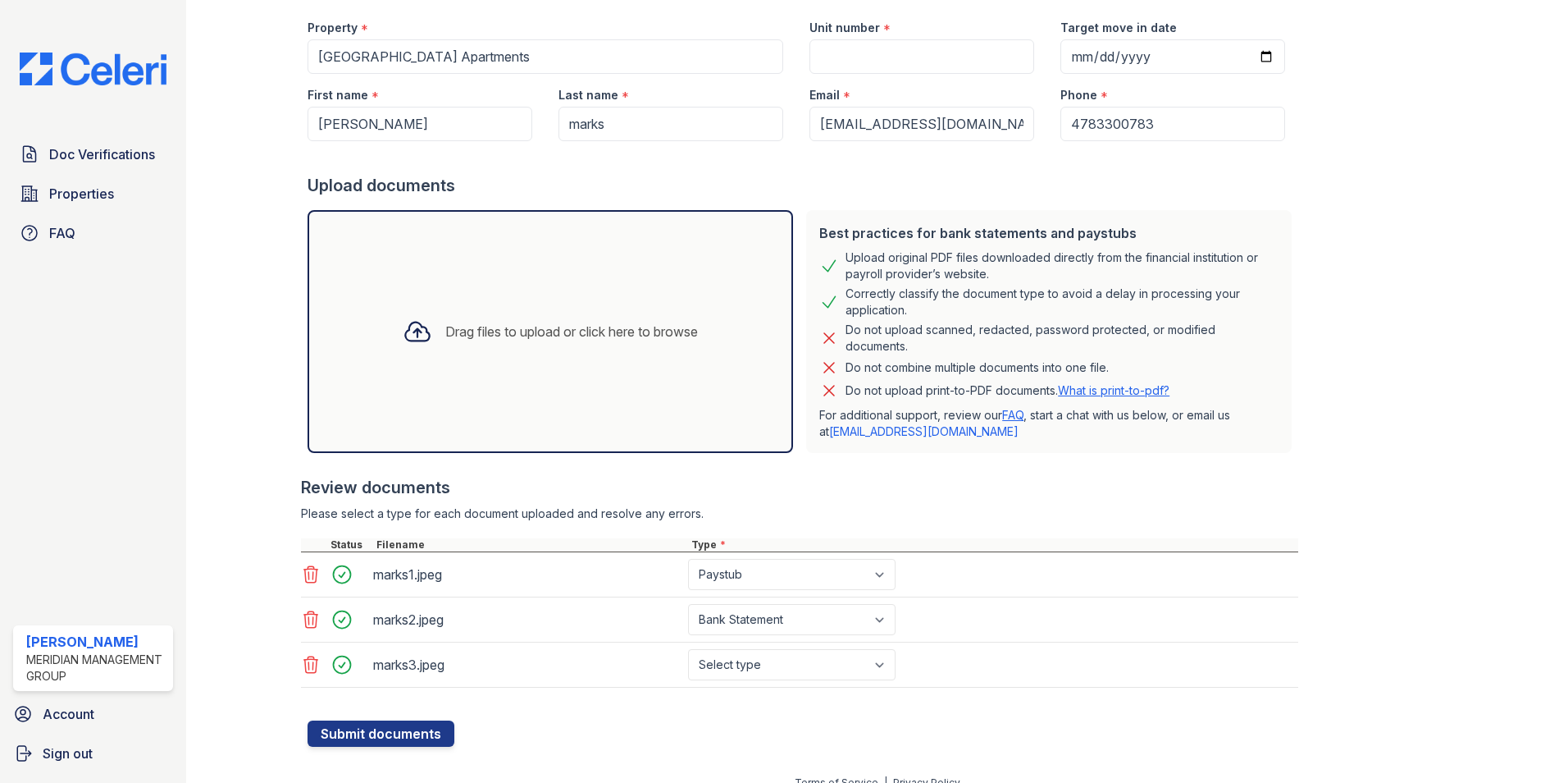
scroll to position [164, 0]
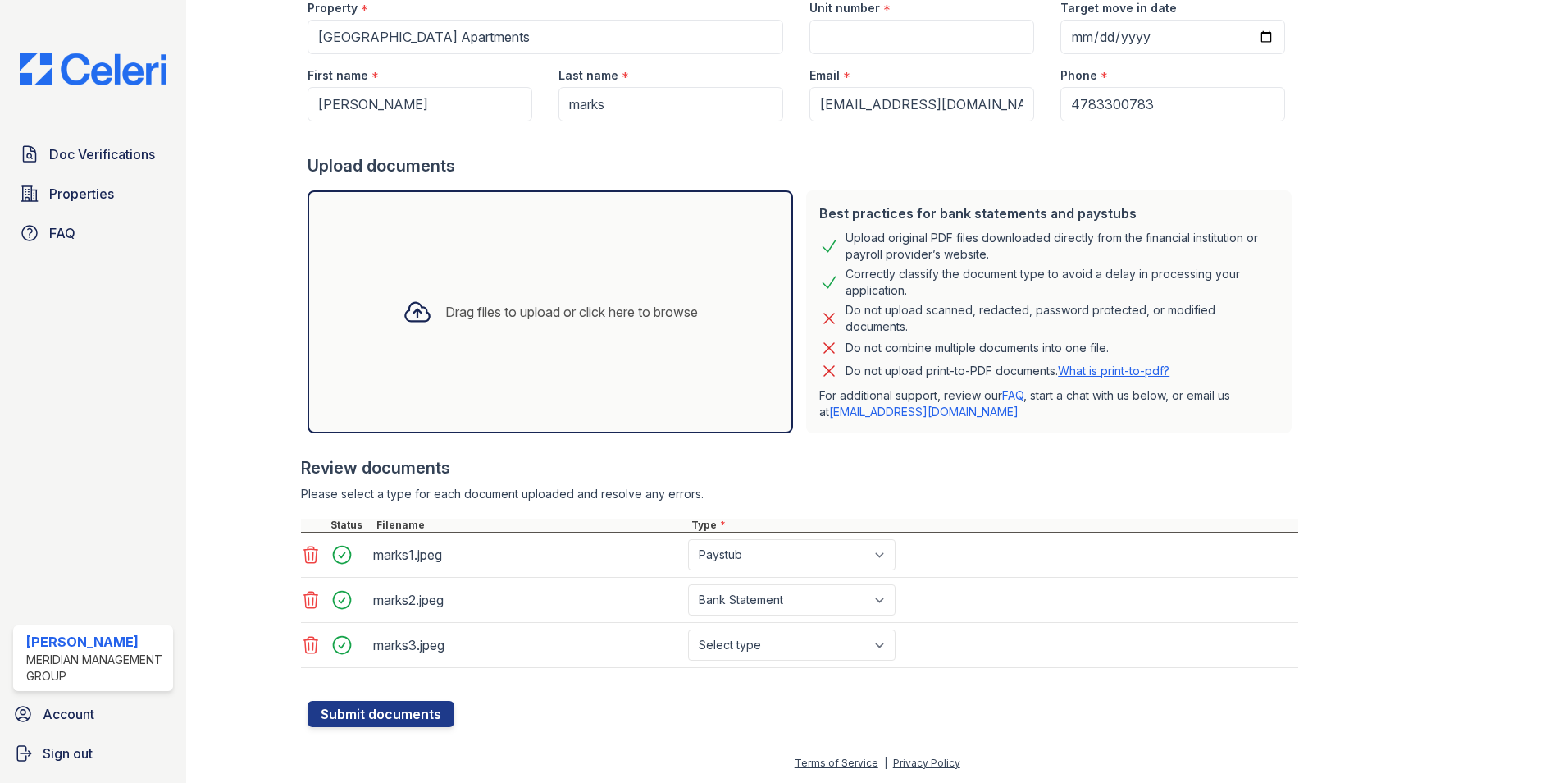
click at [540, 332] on div "Drag files to upload or click here to browse" at bounding box center [551, 311] width 322 height 56
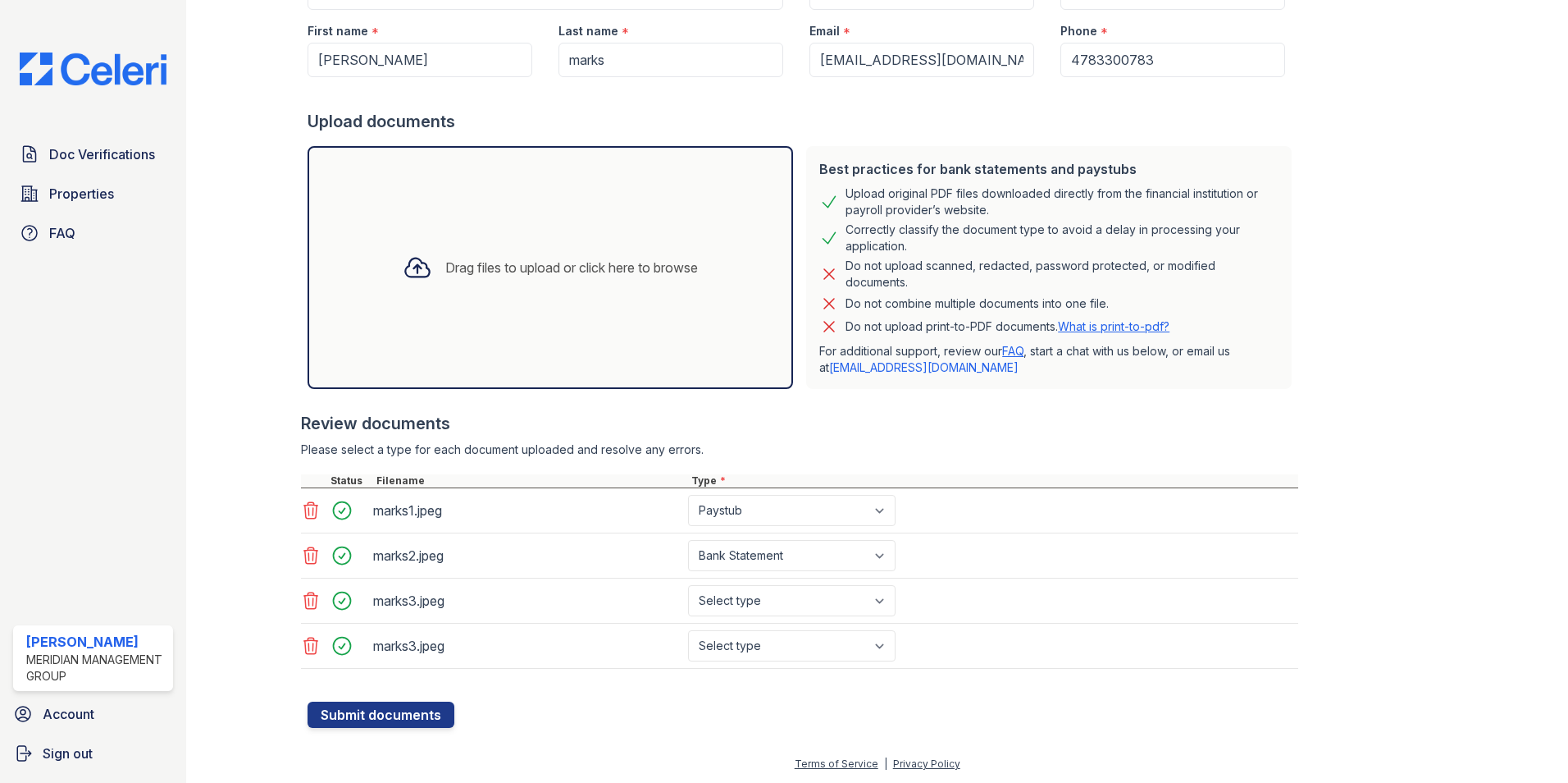
scroll to position [209, 0]
click at [549, 293] on div "Drag files to upload or click here to browse" at bounding box center [551, 266] width 322 height 56
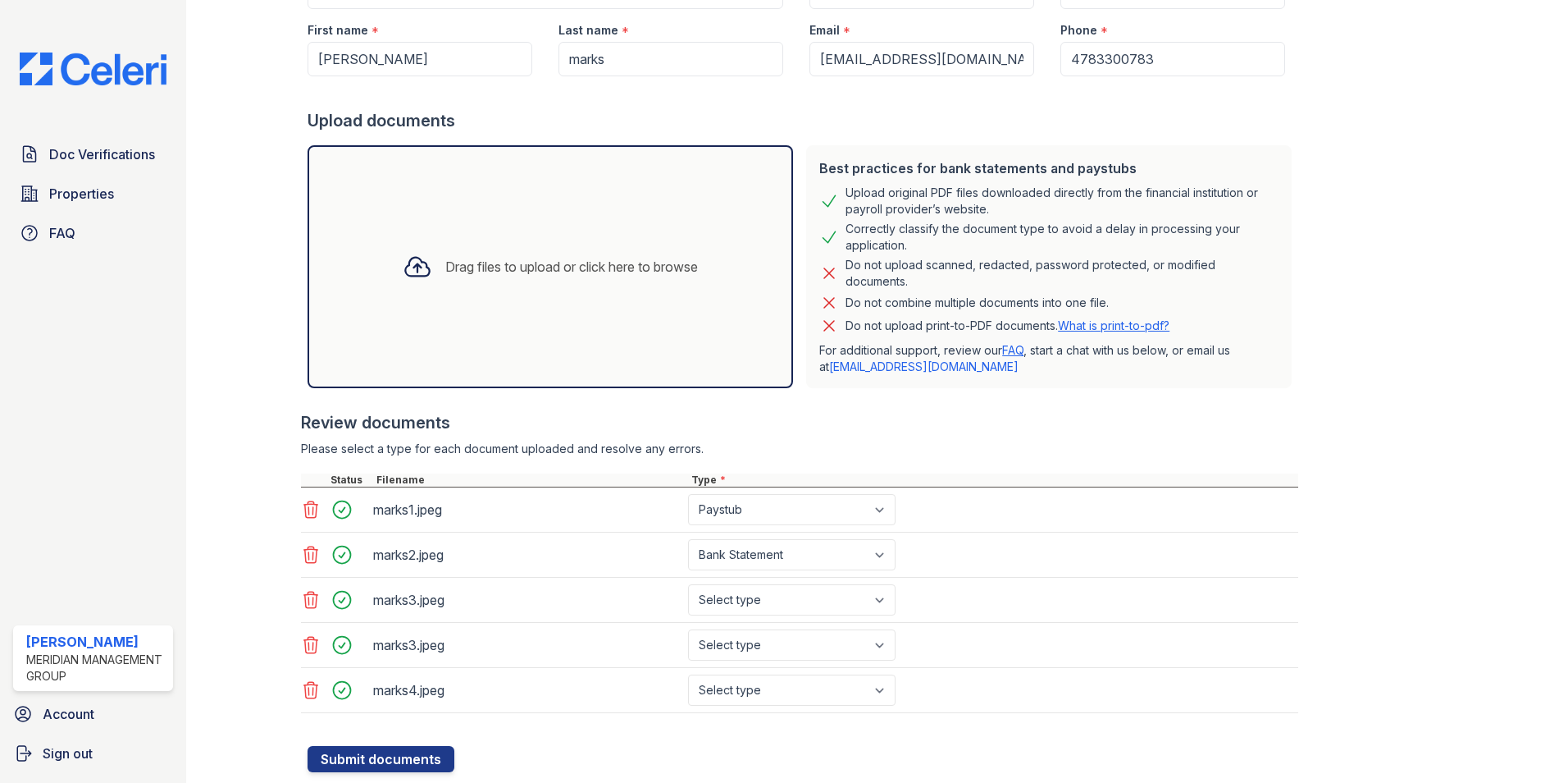
click at [305, 642] on icon at bounding box center [310, 645] width 20 height 20
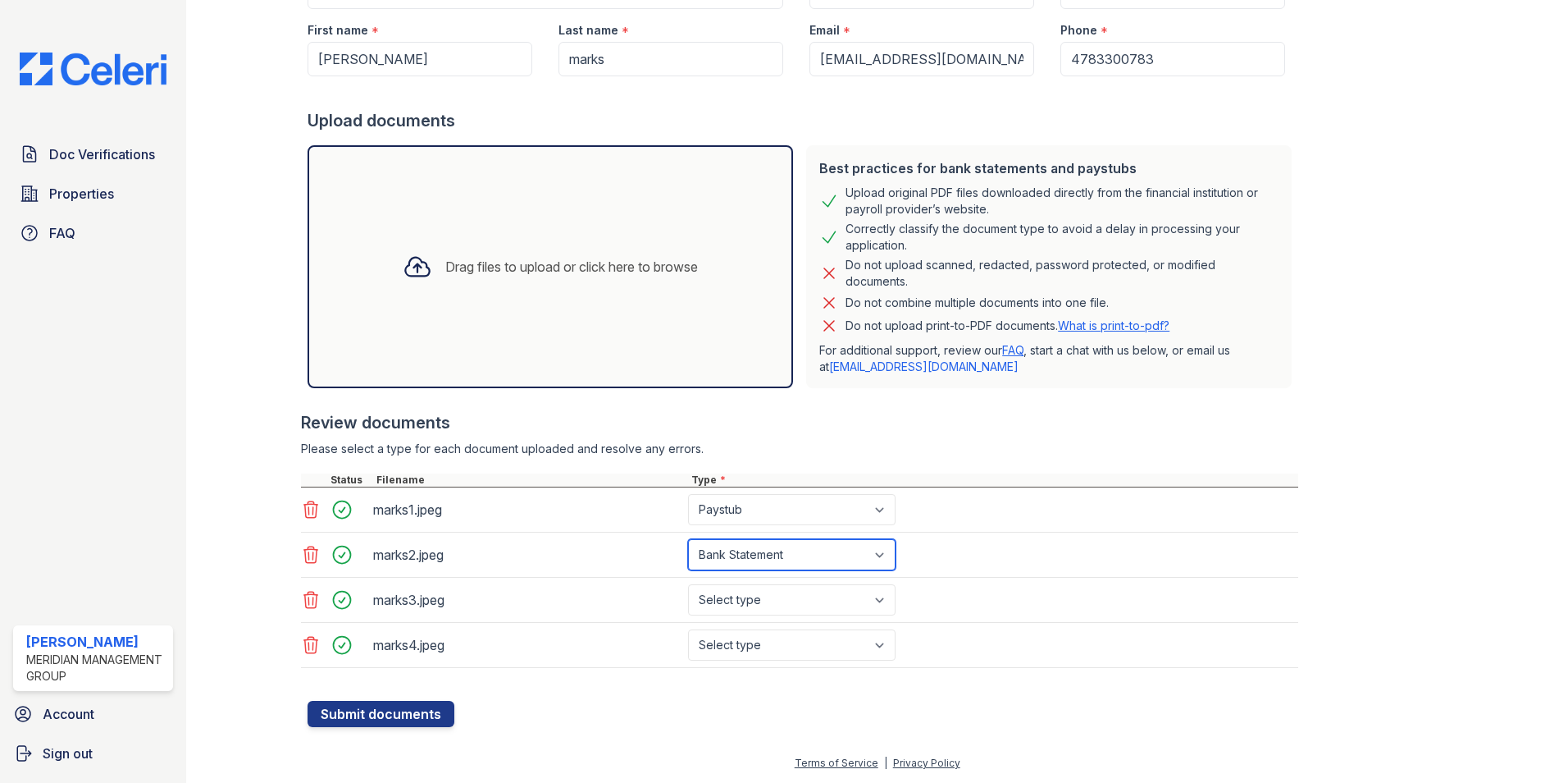
click at [891, 558] on select "Select type Paystub Bank Statement Offer Letter Tax Documents Benefit Award Let…" at bounding box center [791, 554] width 208 height 32
select select "paystub"
click at [688, 539] on select "Select type Paystub Bank Statement Offer Letter Tax Documents Benefit Award Let…" at bounding box center [791, 554] width 208 height 32
click at [755, 595] on select "Select type Paystub Bank Statement Offer Letter Tax Documents Benefit Award Let…" at bounding box center [791, 599] width 208 height 32
select select "bank_statement"
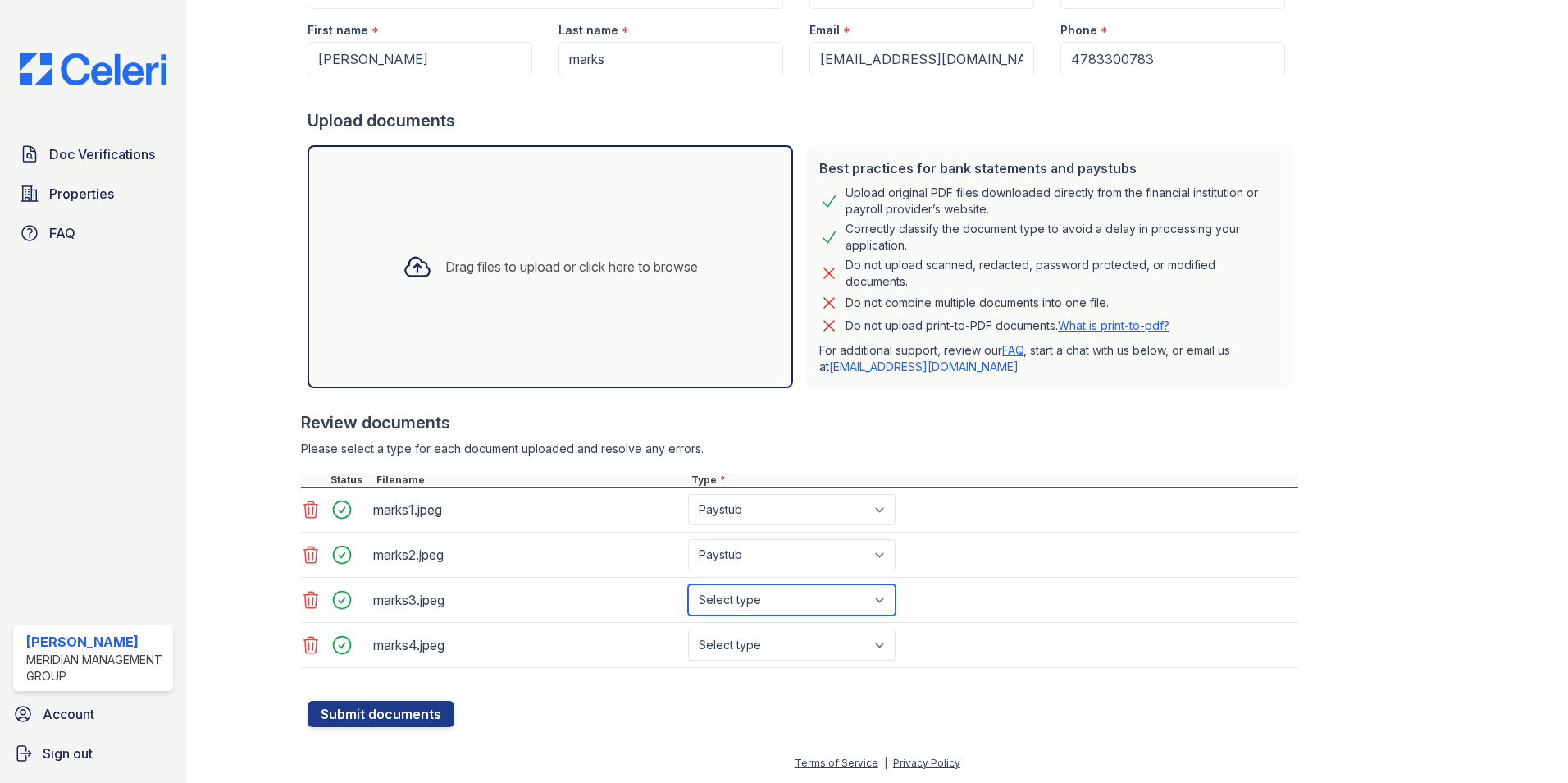
click at [688, 584] on select "Select type Paystub Bank Statement Offer Letter Tax Documents Benefit Award Let…" at bounding box center [791, 599] width 208 height 32
click at [744, 647] on select "Select type Paystub Bank Statement Offer Letter Tax Documents Benefit Award Let…" at bounding box center [791, 645] width 208 height 32
select select "bank_statement"
click at [688, 630] on select "Select type Paystub Bank Statement Offer Letter Tax Documents Benefit Award Let…" at bounding box center [791, 645] width 208 height 32
click at [567, 302] on div "Drag files to upload or click here to browse" at bounding box center [550, 266] width 486 height 242
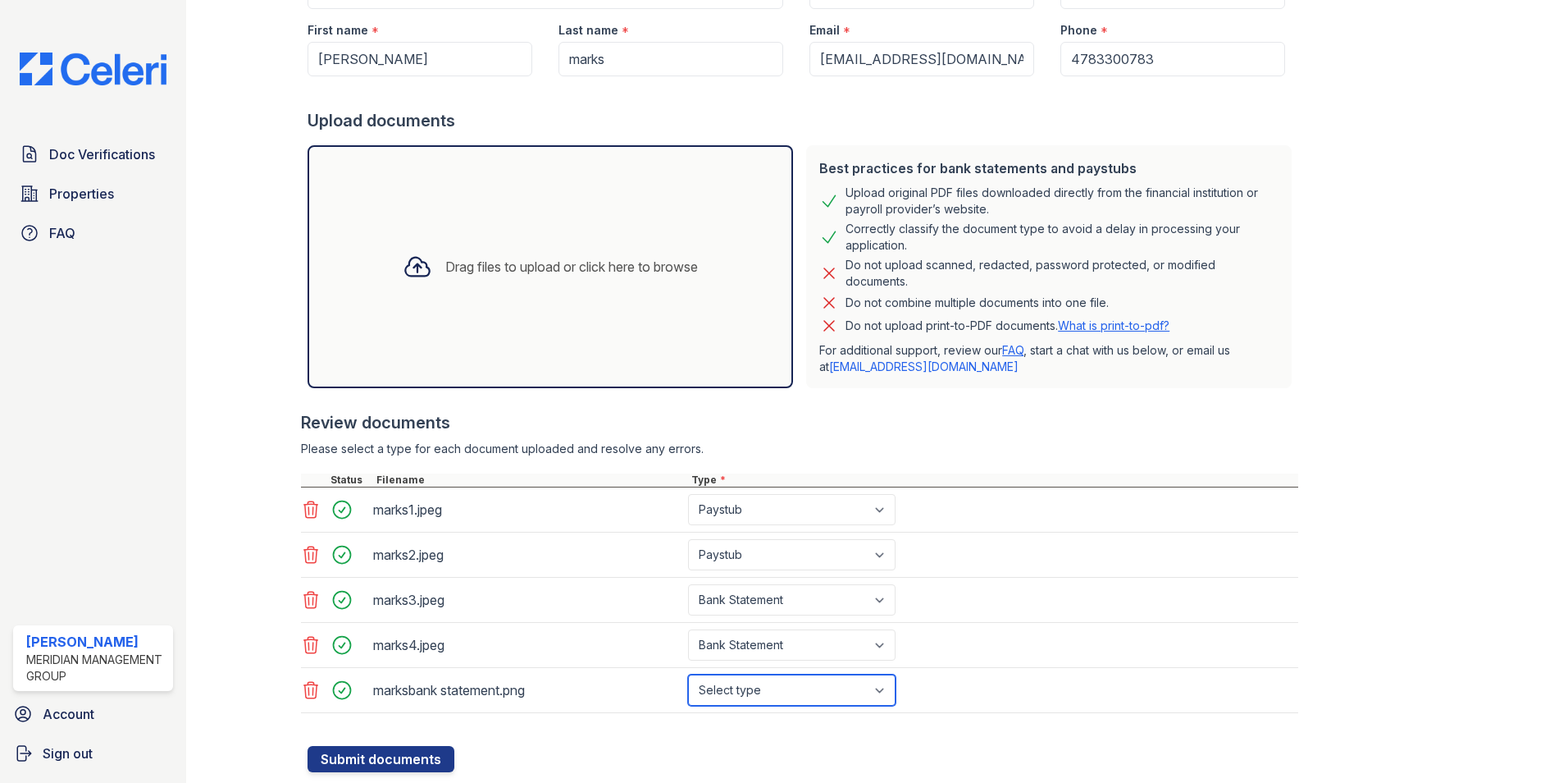
click at [870, 692] on select "Select type Paystub Bank Statement Offer Letter Tax Documents Benefit Award Let…" at bounding box center [791, 690] width 208 height 32
select select "bank_statement"
click at [688, 675] on select "Select type Paystub Bank Statement Offer Letter Tax Documents Benefit Award Let…" at bounding box center [791, 690] width 208 height 32
click at [818, 598] on select "Select type Paystub Bank Statement Offer Letter Tax Documents Benefit Award Let…" at bounding box center [791, 599] width 208 height 32
select select "paystub"
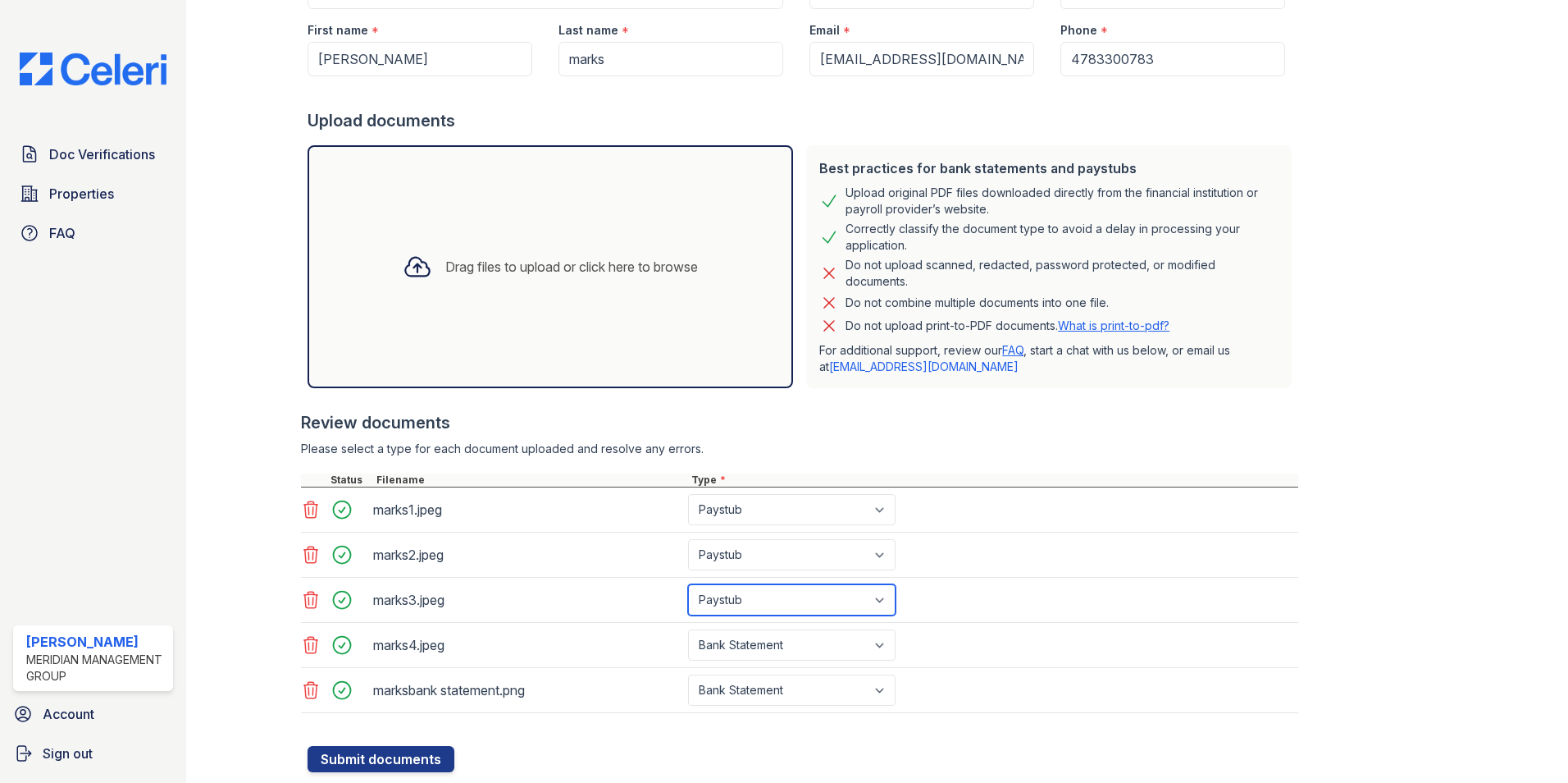
click at [688, 584] on select "Select type Paystub Bank Statement Offer Letter Tax Documents Benefit Award Let…" at bounding box center [791, 599] width 208 height 32
click at [770, 643] on select "Select type Paystub Bank Statement Offer Letter Tax Documents Benefit Award Let…" at bounding box center [791, 645] width 208 height 32
select select "paystub"
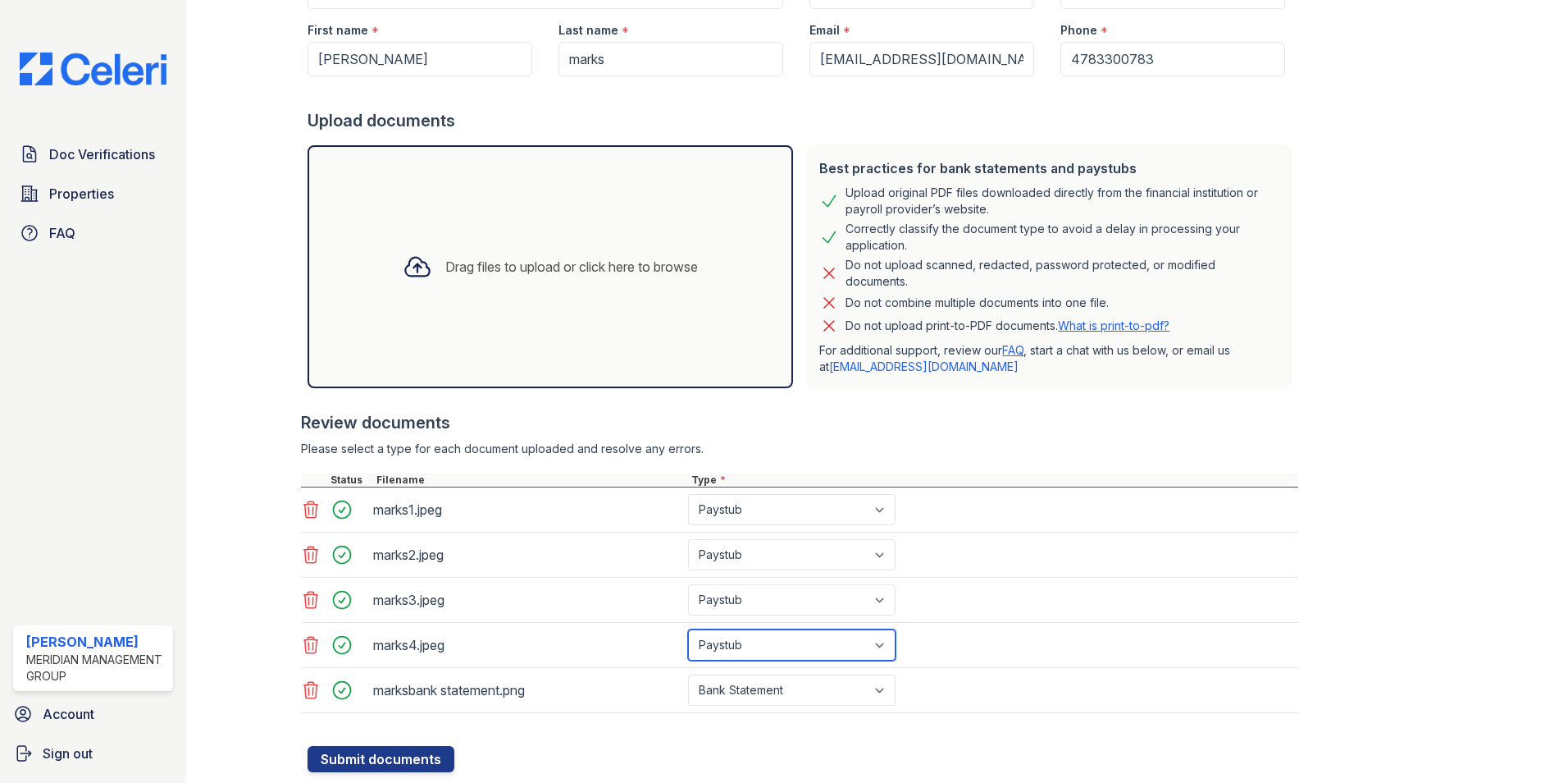
click at [688, 630] on select "Select type Paystub Bank Statement Offer Letter Tax Documents Benefit Award Let…" at bounding box center [791, 645] width 208 height 32
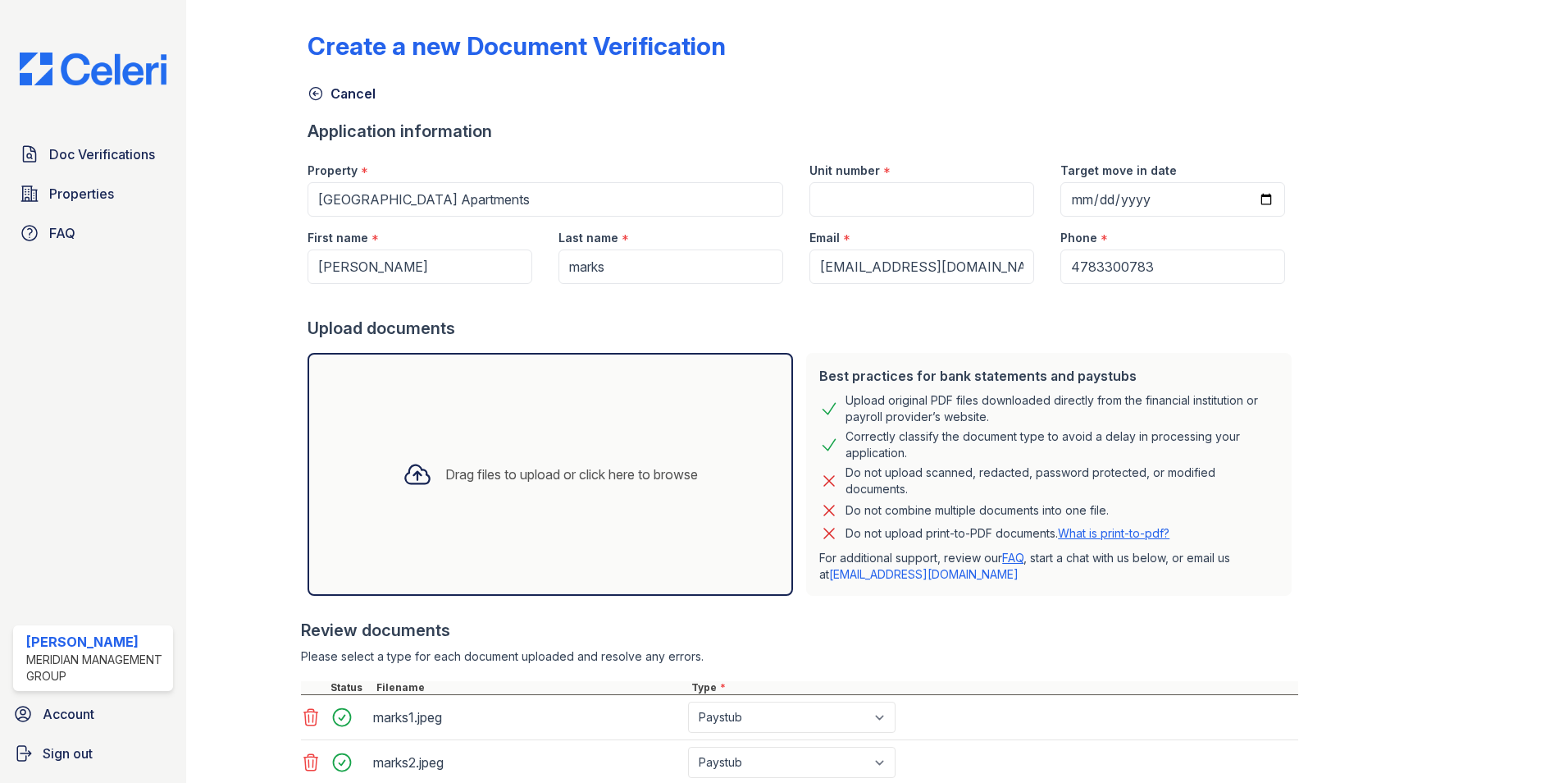
scroll to position [0, 0]
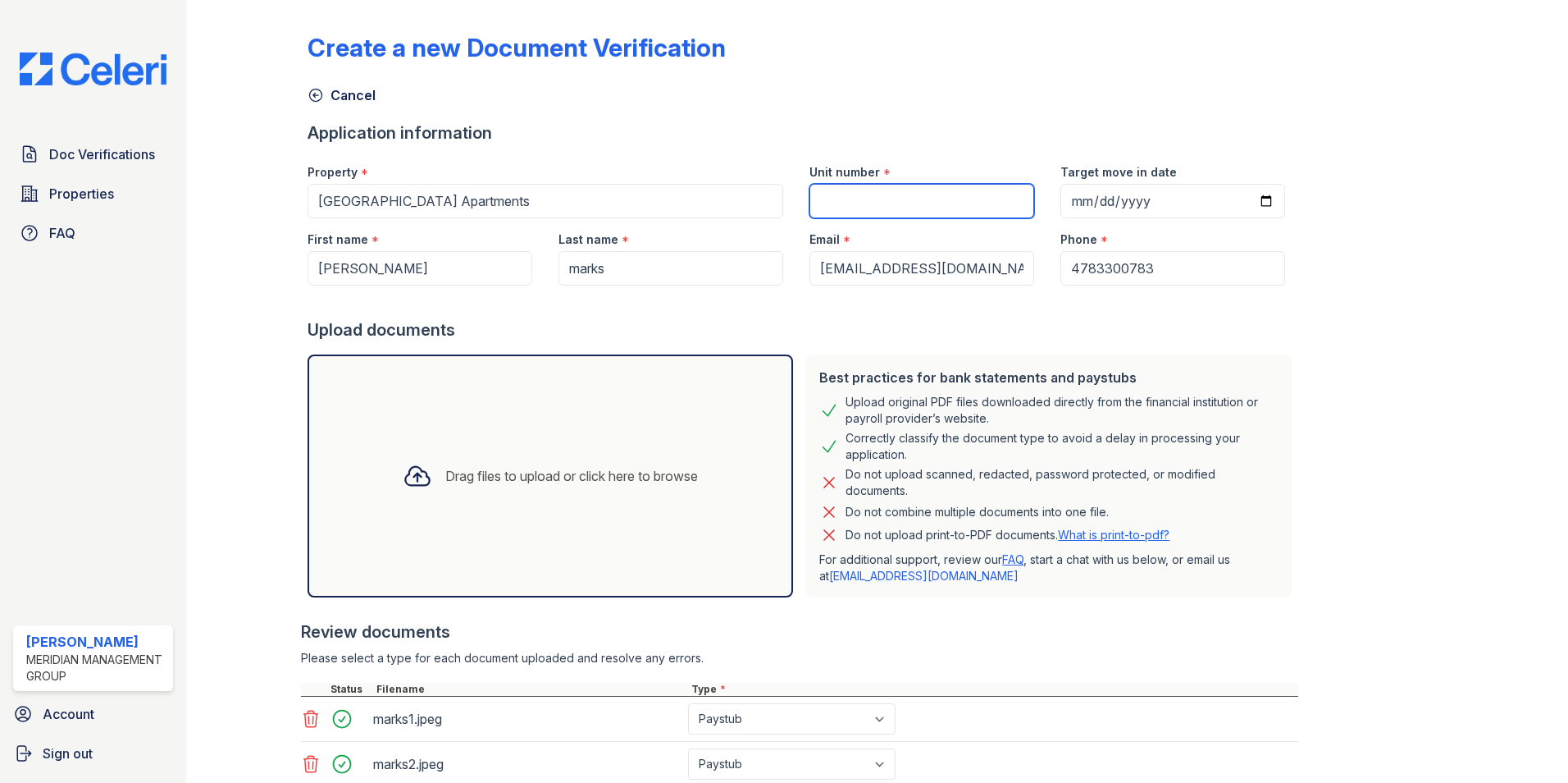
click at [943, 194] on input "Unit number" at bounding box center [921, 201] width 225 height 35
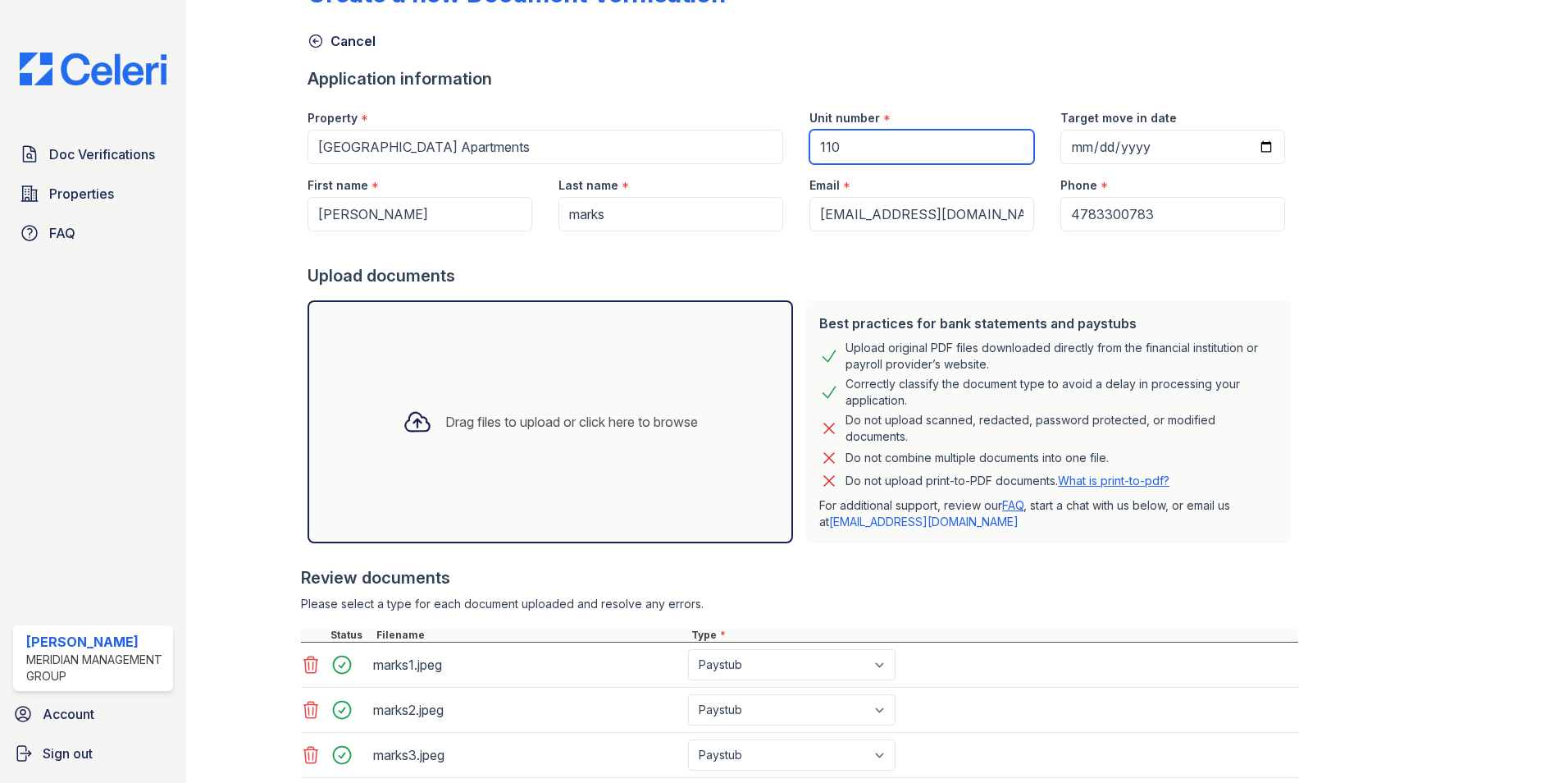
scroll to position [254, 0]
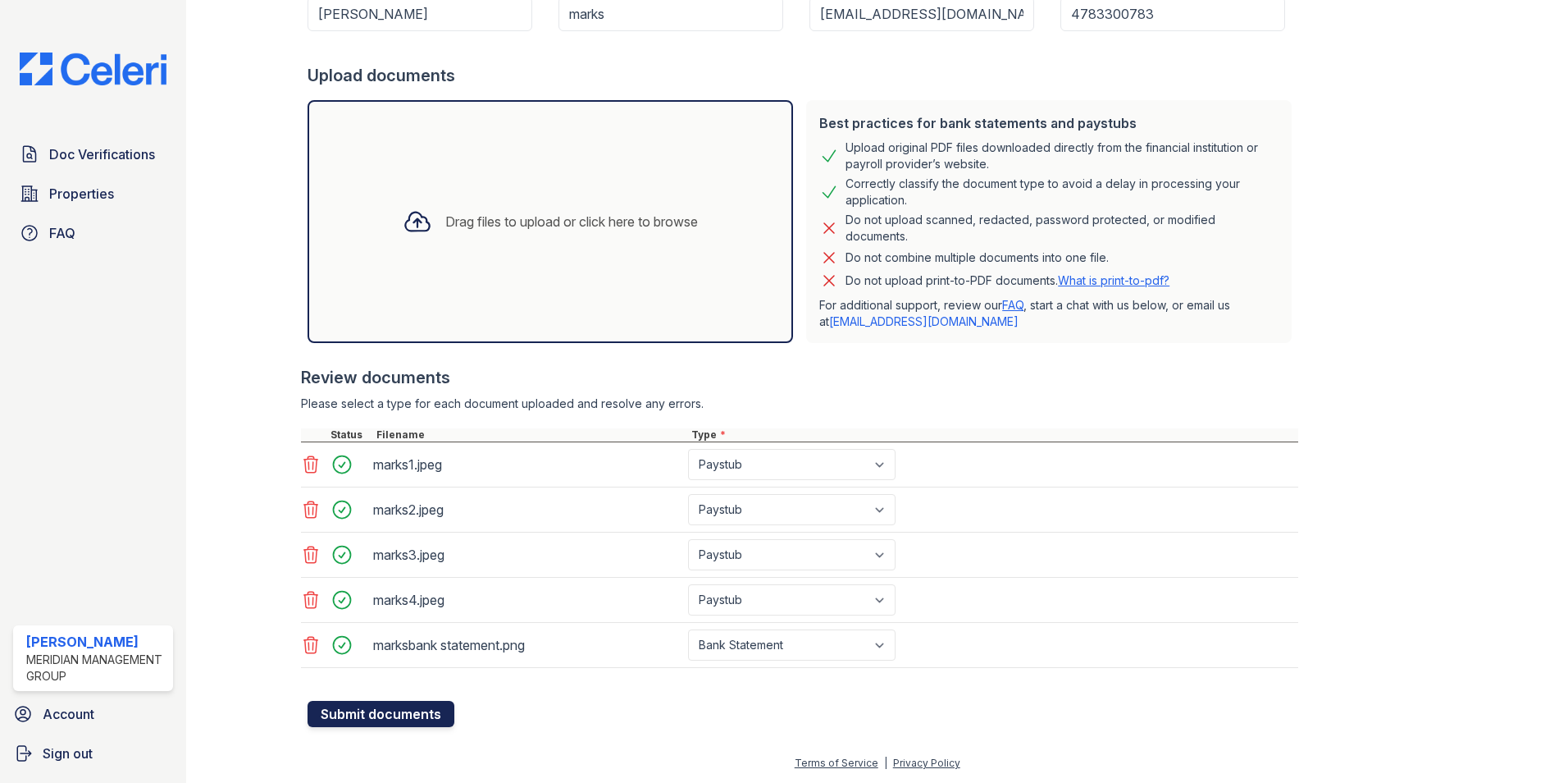
type input "110"
click at [399, 715] on button "Submit documents" at bounding box center [380, 713] width 147 height 26
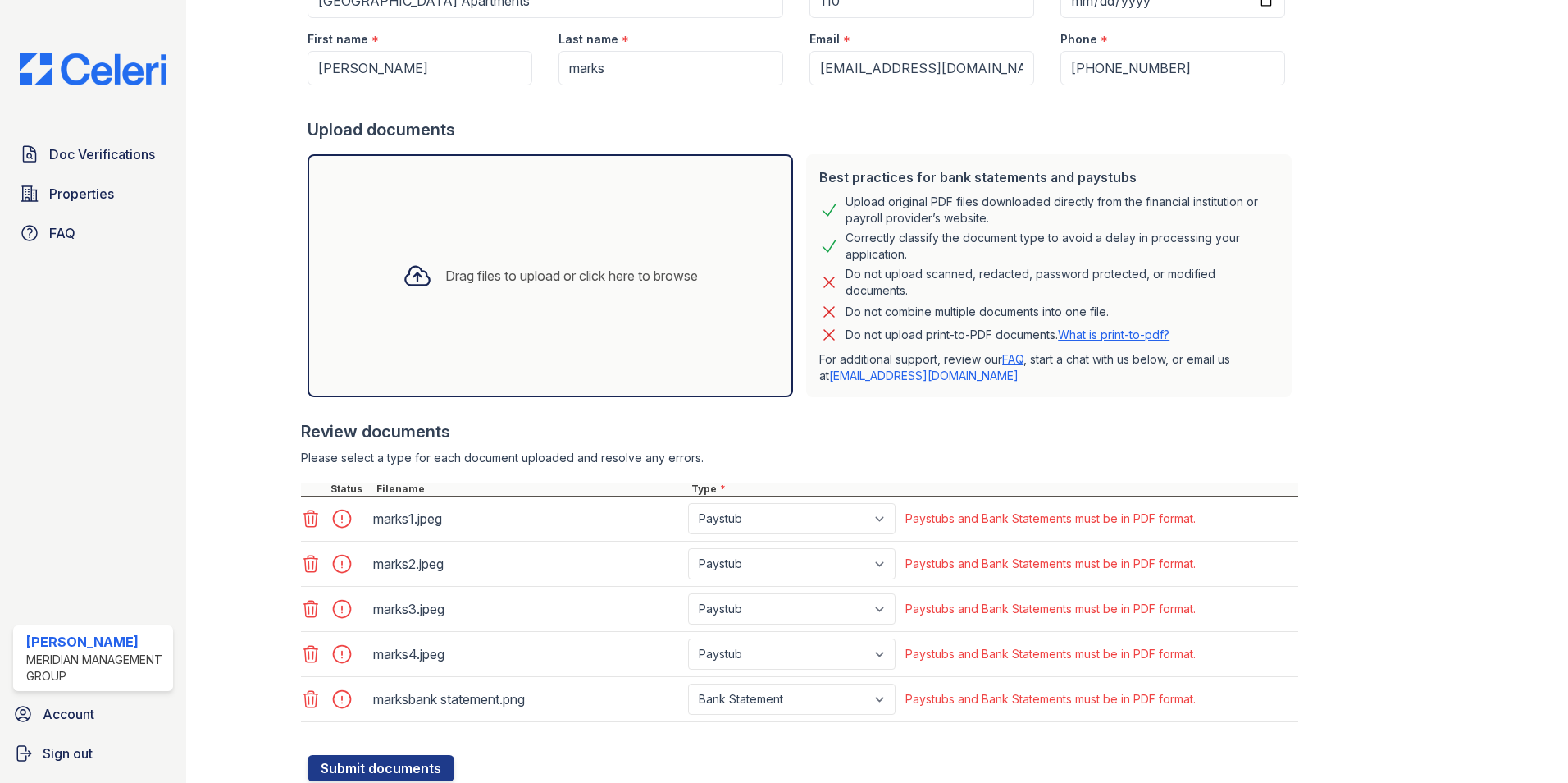
scroll to position [300, 0]
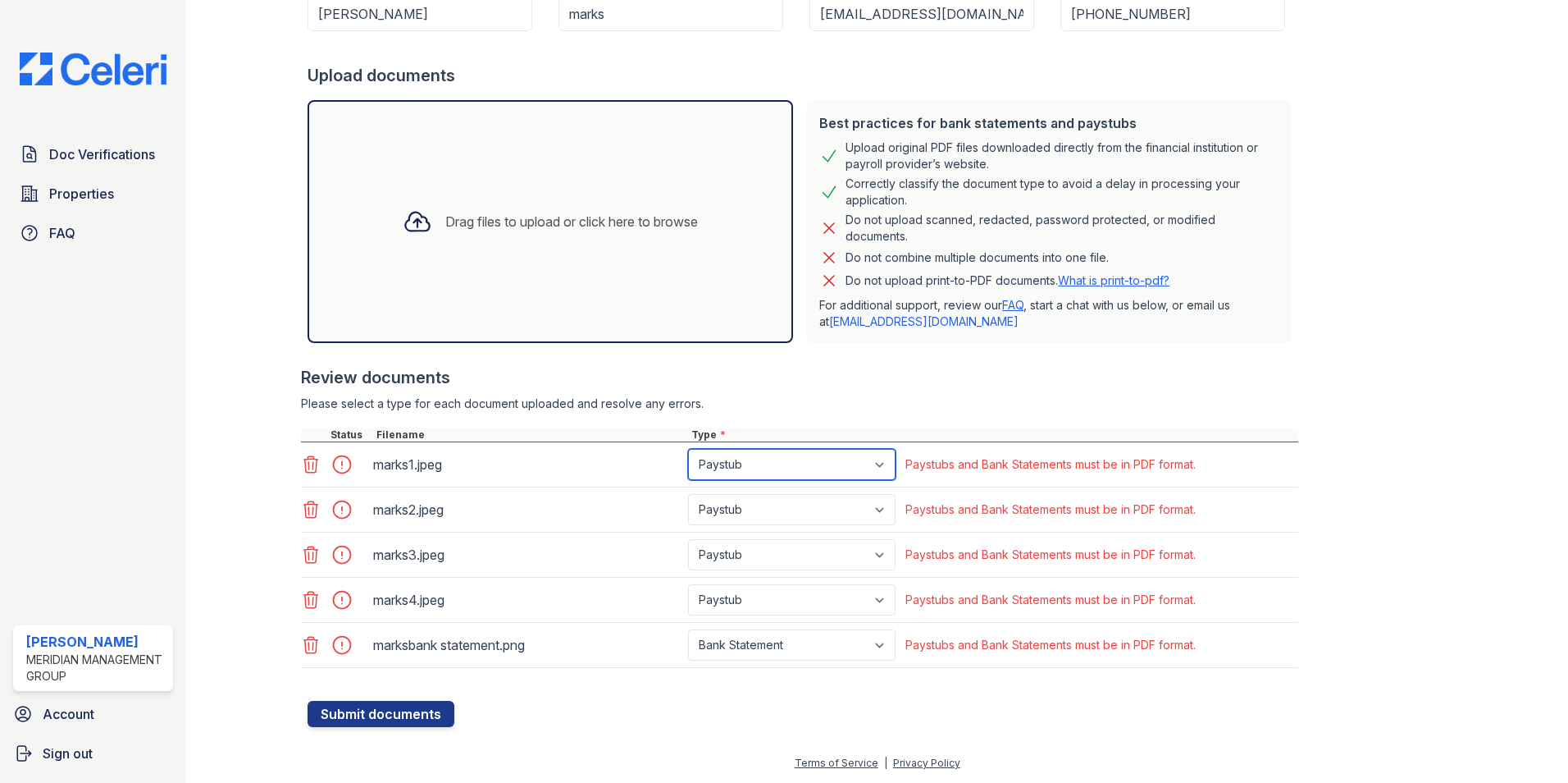
click at [869, 463] on select "Paystub Bank Statement Offer Letter Tax Documents Benefit Award Letter Investme…" at bounding box center [791, 464] width 208 height 32
click at [313, 468] on icon at bounding box center [310, 464] width 20 height 20
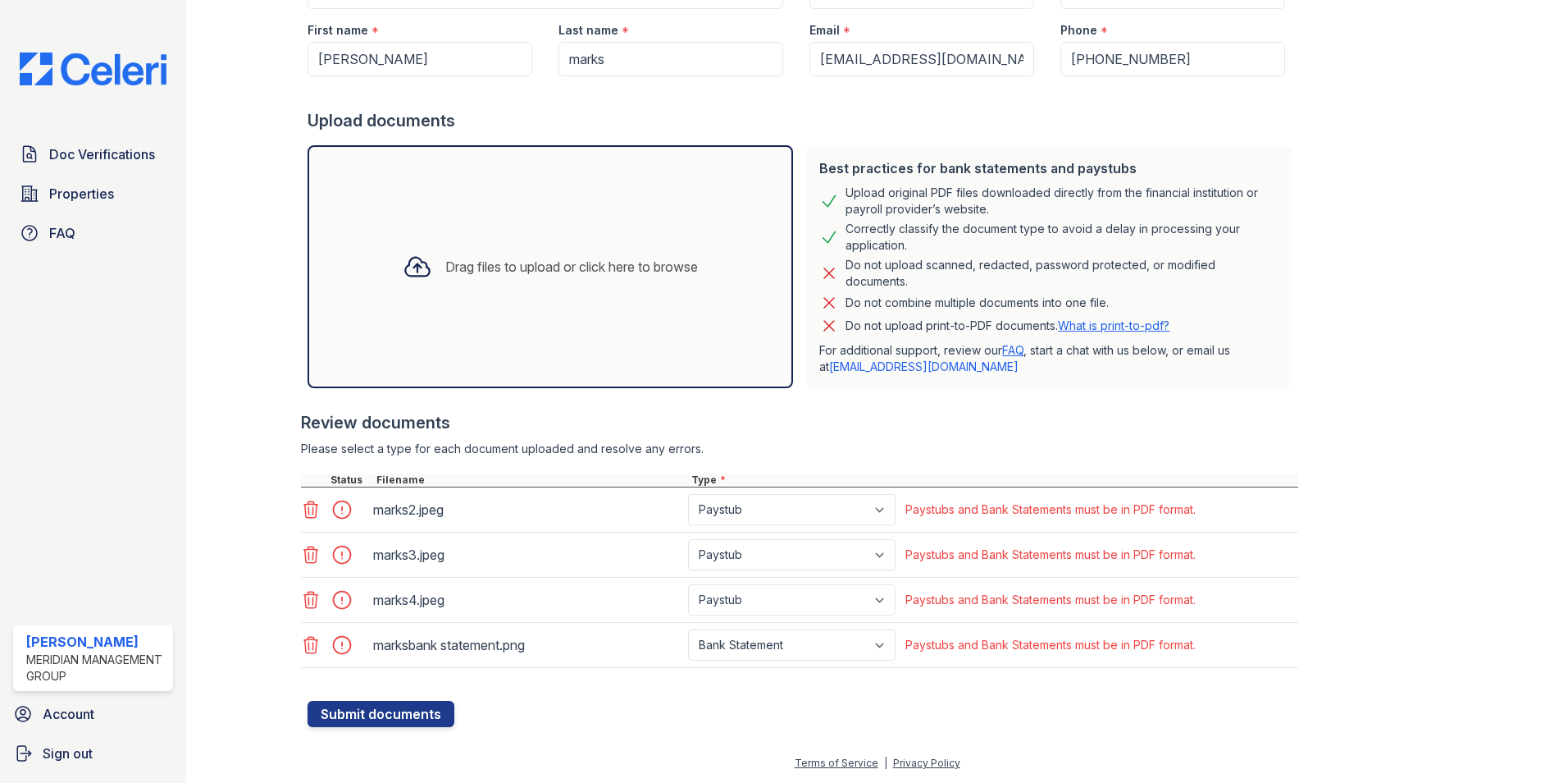
click at [309, 507] on icon at bounding box center [310, 509] width 20 height 20
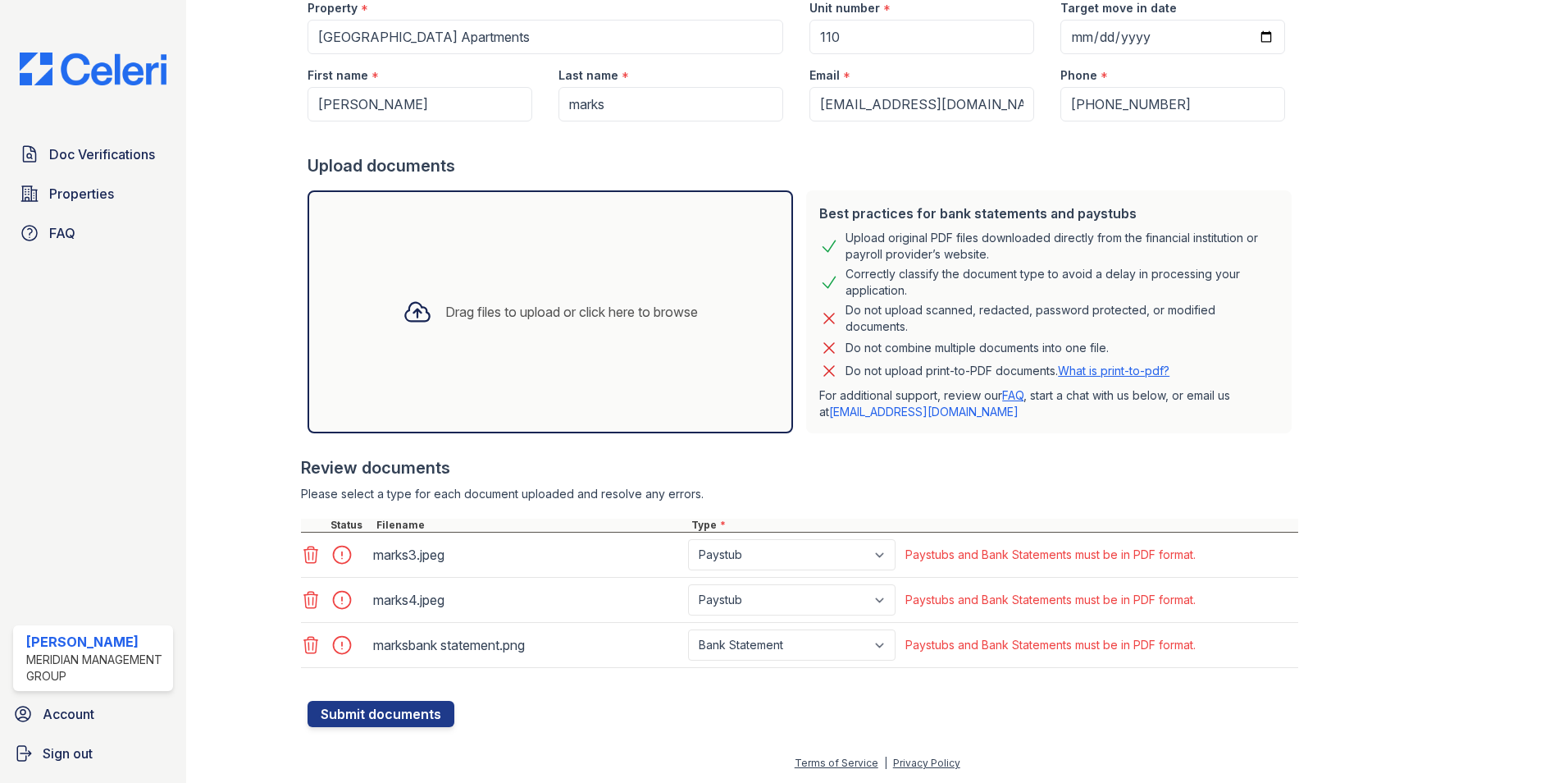
click at [304, 553] on icon at bounding box center [310, 554] width 20 height 20
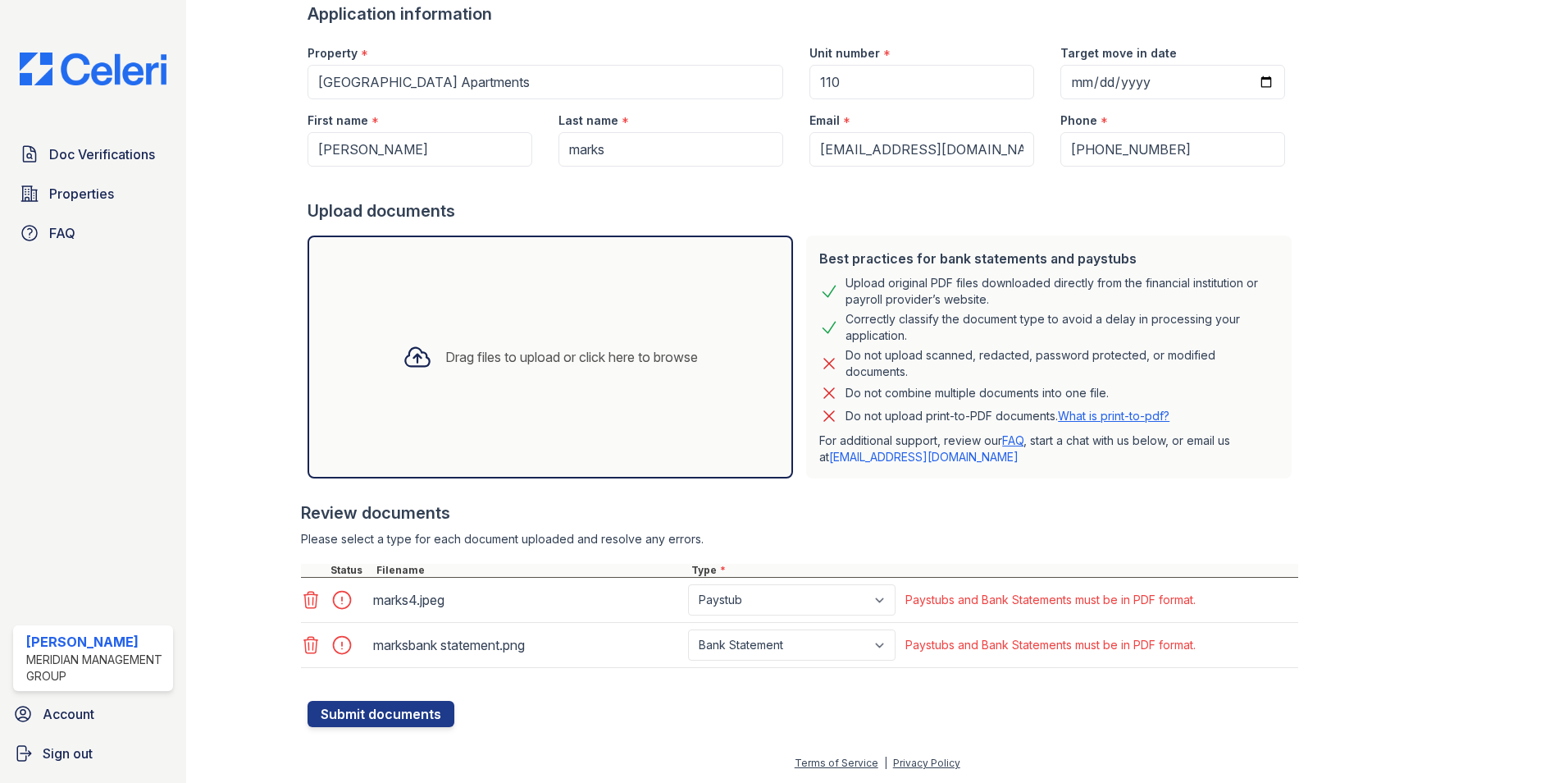
click at [303, 597] on icon at bounding box center [310, 599] width 20 height 20
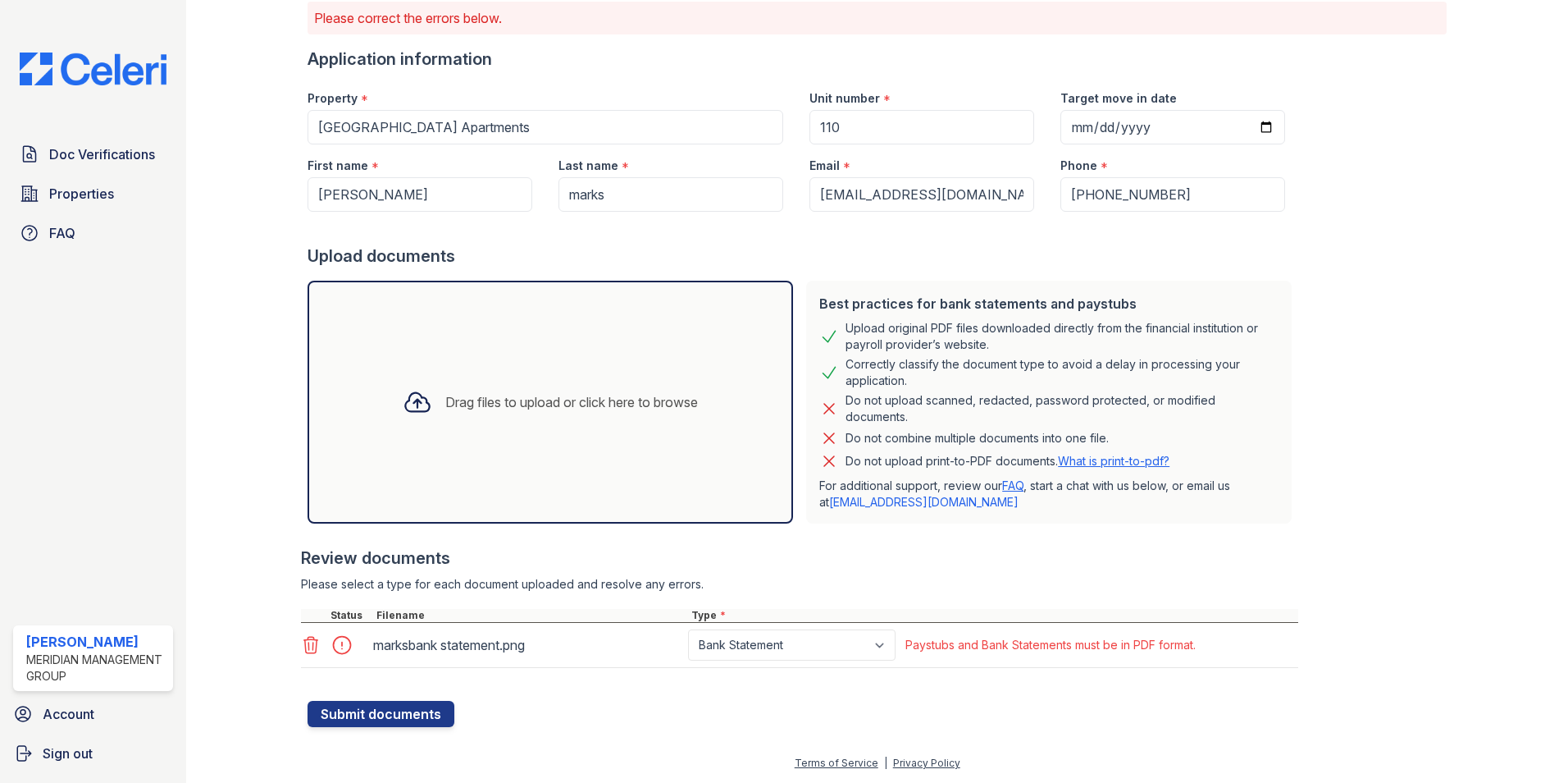
click at [310, 647] on icon at bounding box center [310, 645] width 20 height 20
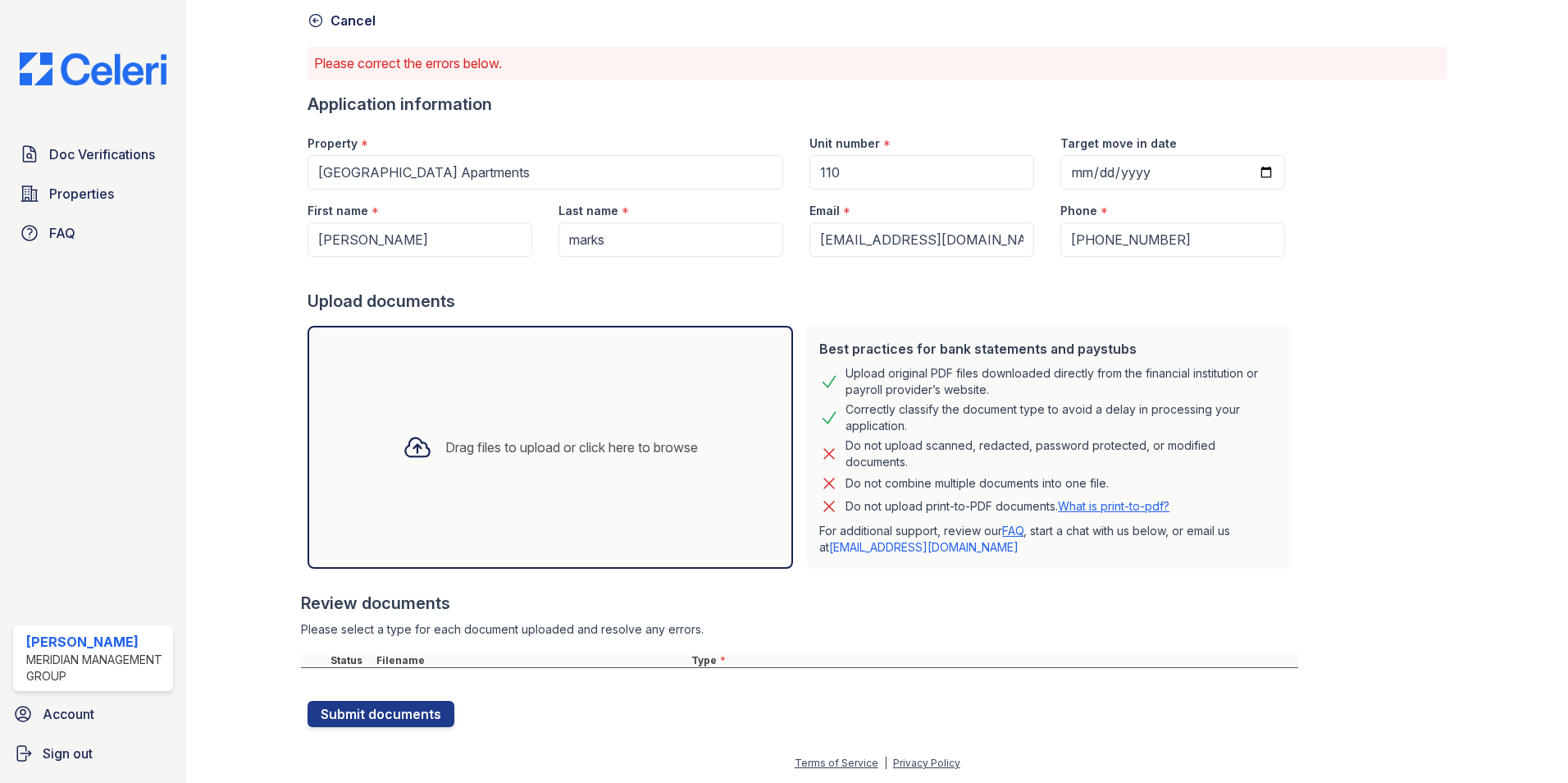
click at [1220, 65] on p "Please correct the errors below." at bounding box center [876, 63] width 1125 height 20
